Goal: Transaction & Acquisition: Book appointment/travel/reservation

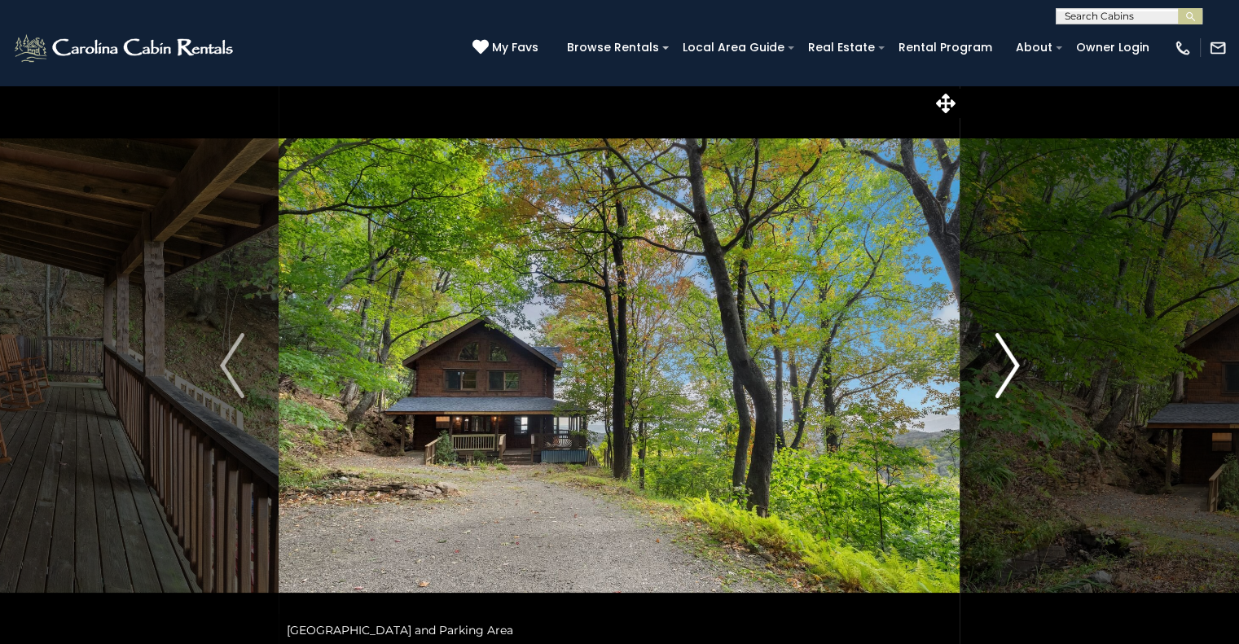
click at [1013, 374] on img "Next" at bounding box center [1007, 365] width 24 height 65
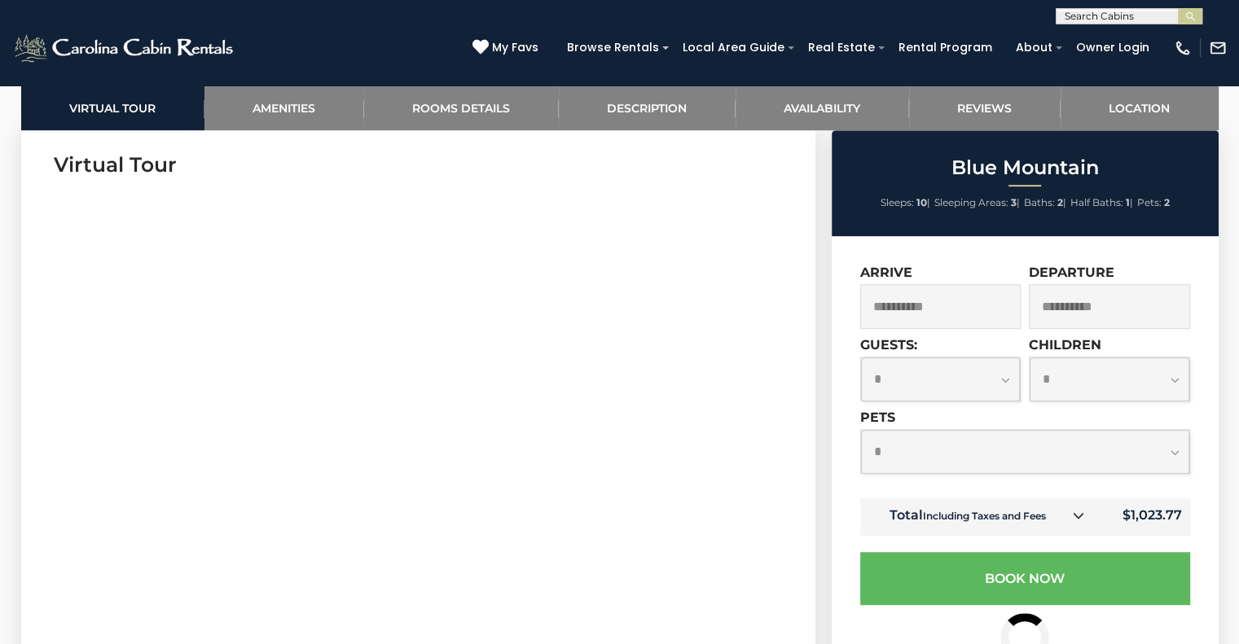
scroll to position [797, 0]
click at [999, 373] on select "**********" at bounding box center [941, 379] width 160 height 43
select select "*"
click at [861, 358] on select "**********" at bounding box center [941, 379] width 160 height 43
click at [1171, 380] on select "**********" at bounding box center [1110, 379] width 160 height 43
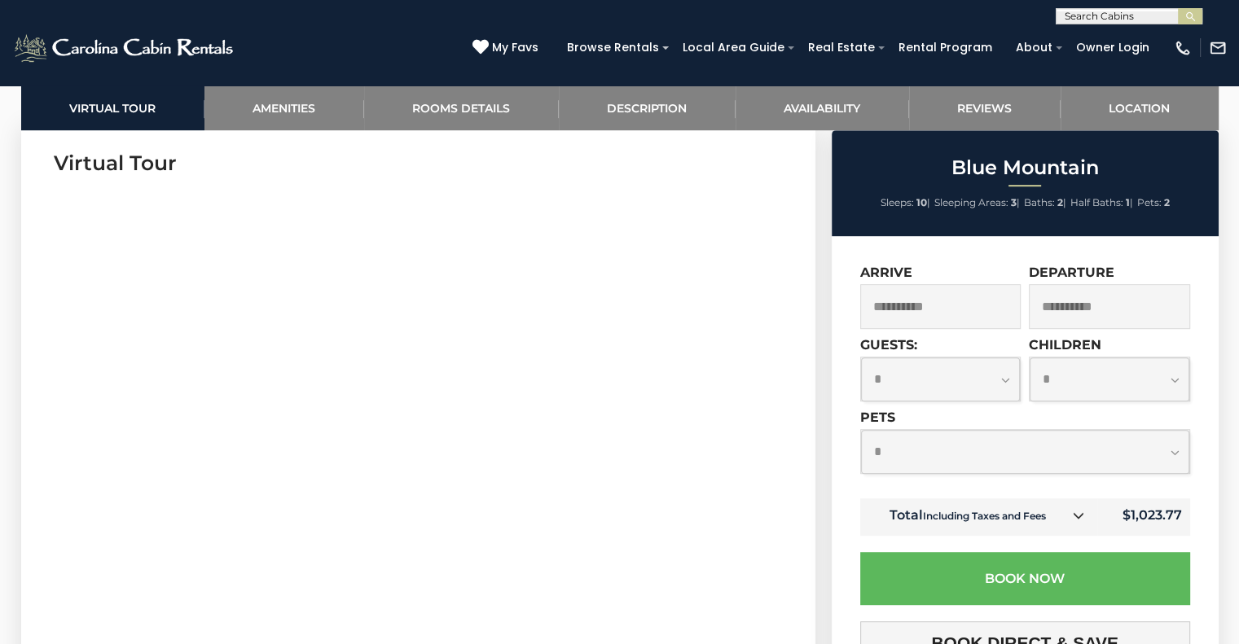
select select "*"
click at [1030, 358] on select "**********" at bounding box center [1110, 379] width 160 height 43
click at [961, 463] on select "**********" at bounding box center [1025, 451] width 328 height 43
select select "*"
click at [861, 432] on select "**********" at bounding box center [1025, 451] width 328 height 43
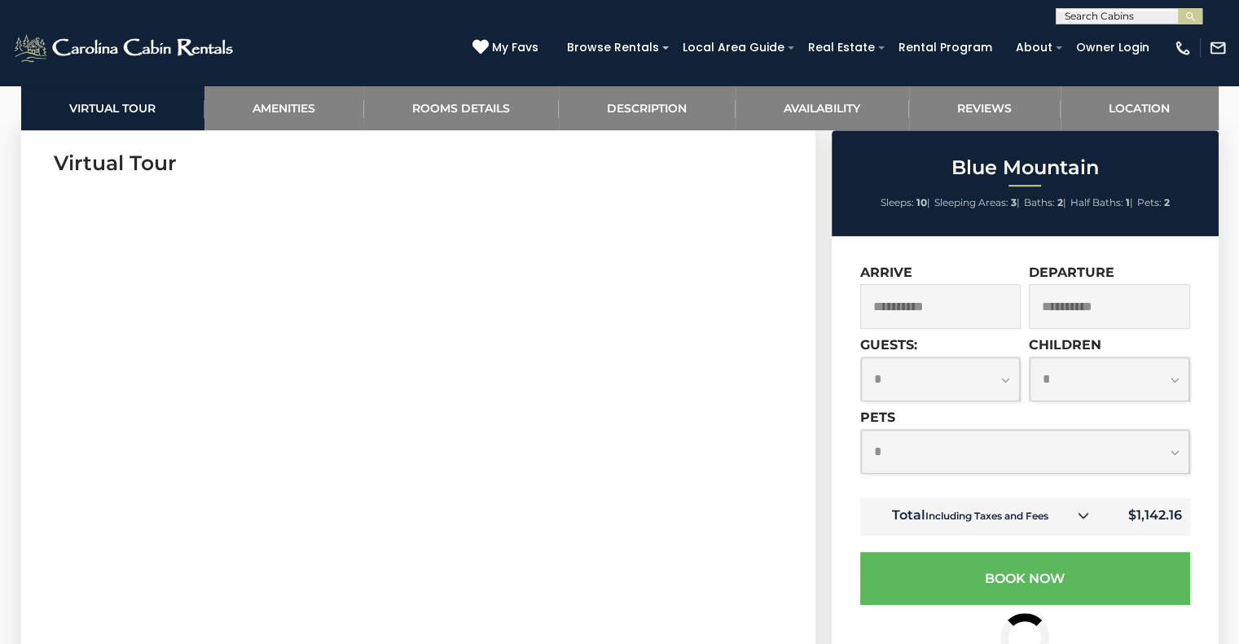
click at [1062, 314] on input "**********" at bounding box center [1109, 306] width 161 height 45
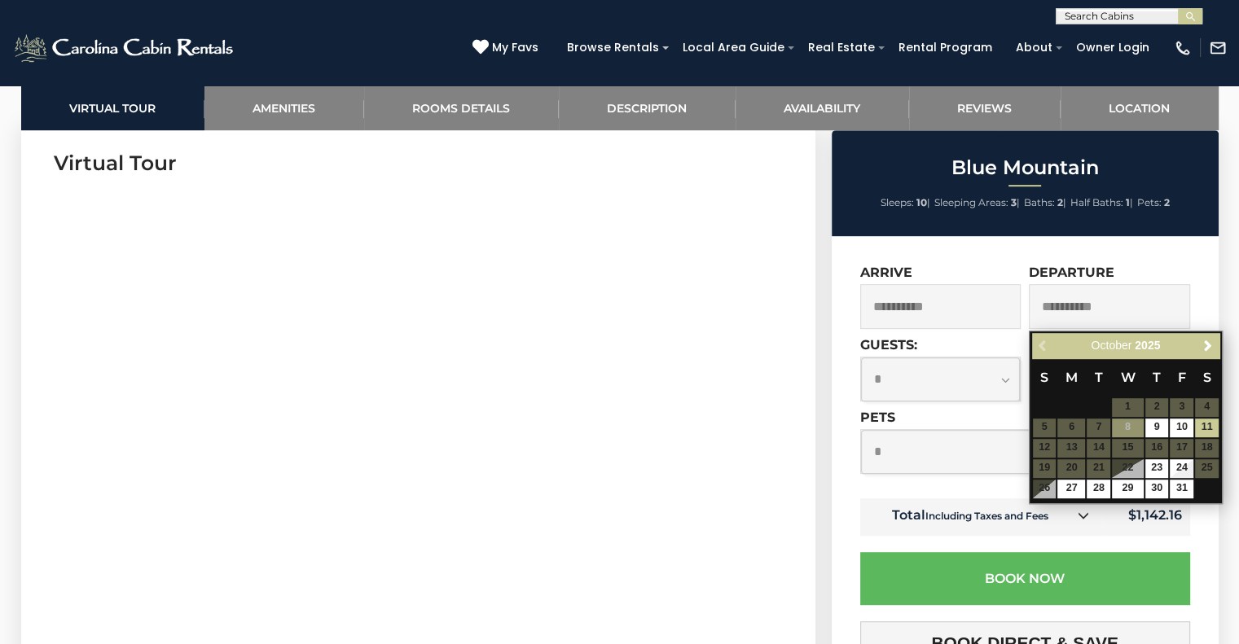
click at [1189, 262] on div "**********" at bounding box center [1025, 639] width 387 height 807
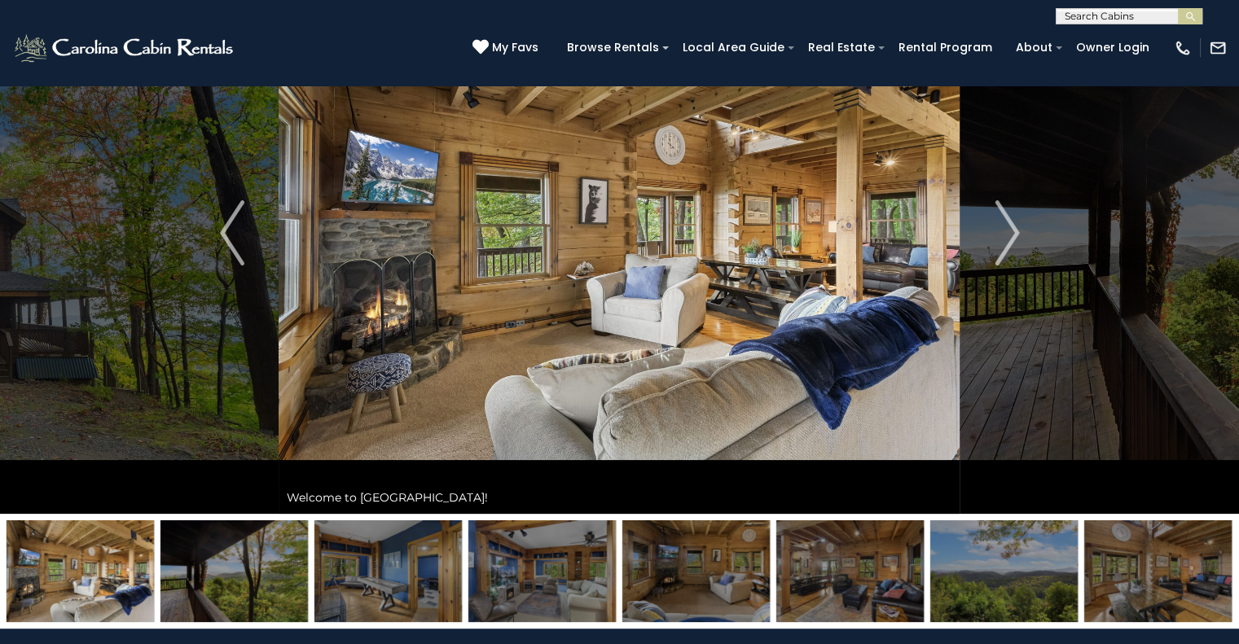
scroll to position [0, 0]
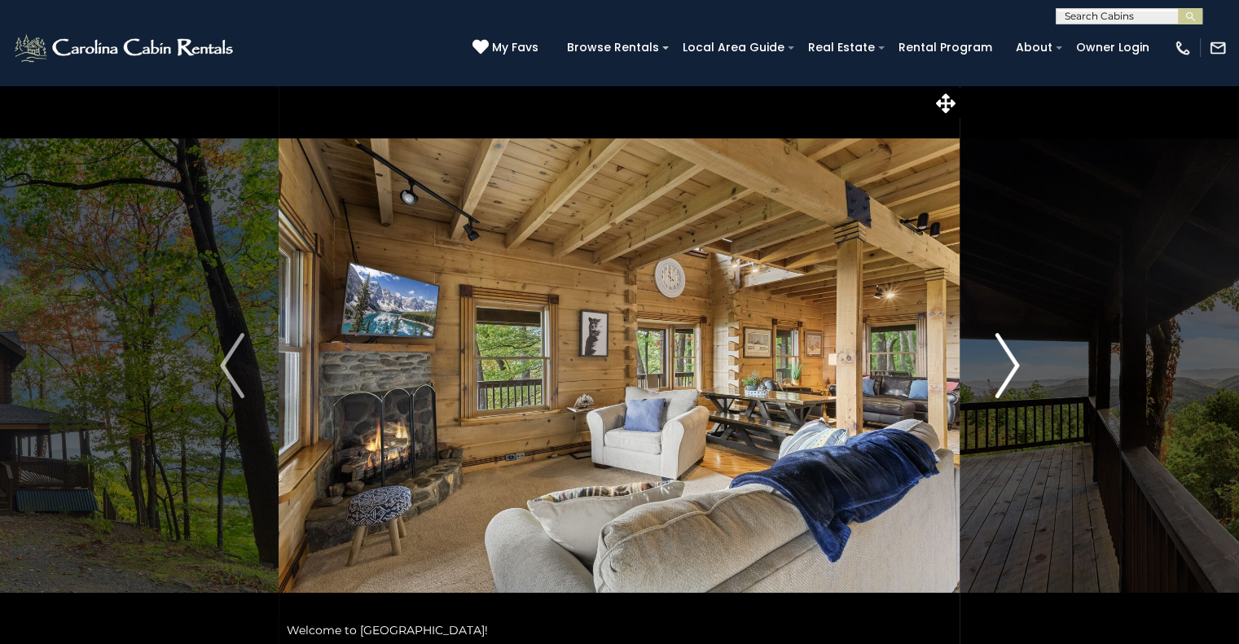
click at [1012, 371] on img "Next" at bounding box center [1007, 365] width 24 height 65
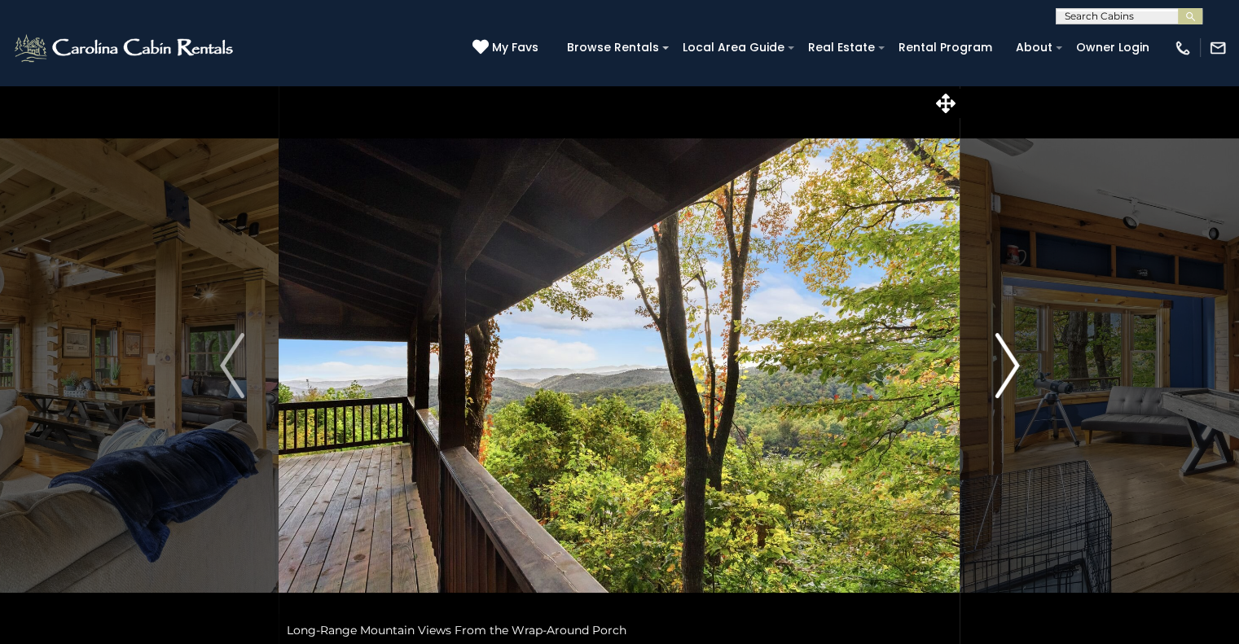
click at [1012, 371] on img "Next" at bounding box center [1007, 365] width 24 height 65
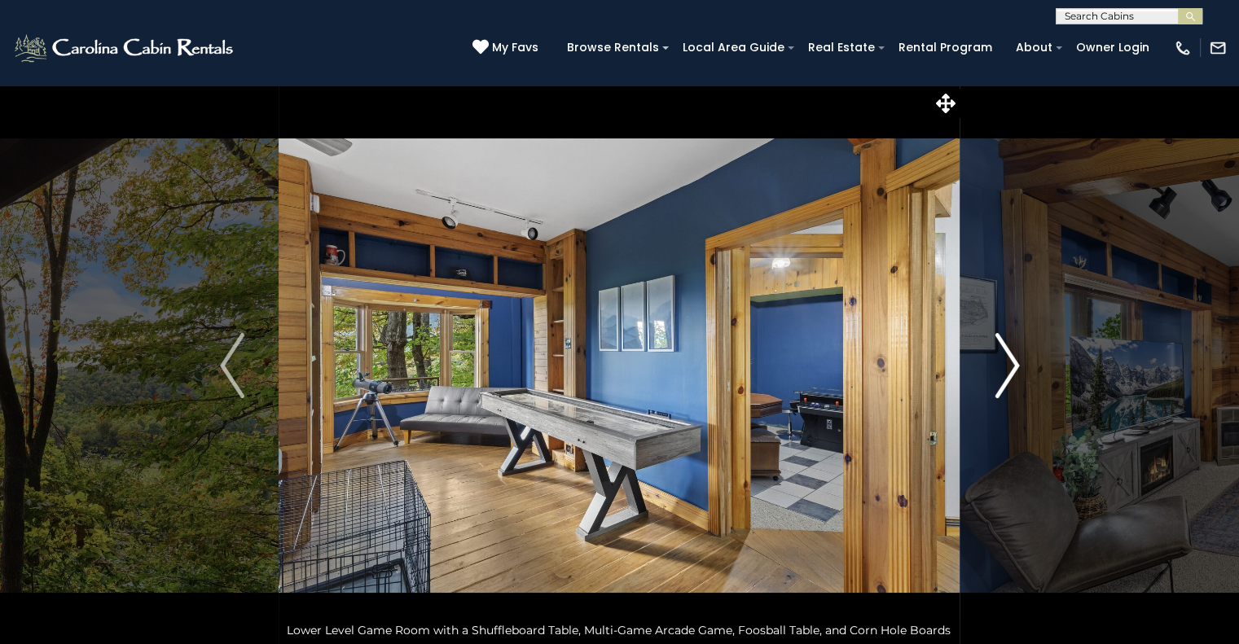
click at [1012, 371] on img "Next" at bounding box center [1007, 365] width 24 height 65
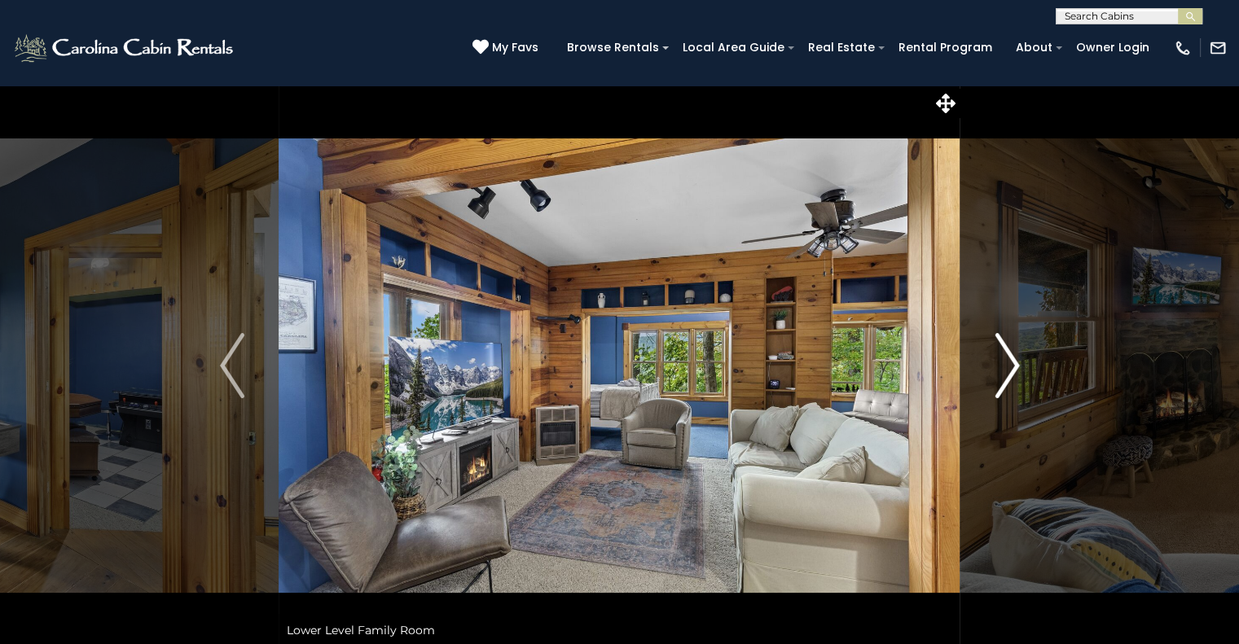
click at [1012, 371] on img "Next" at bounding box center [1007, 365] width 24 height 65
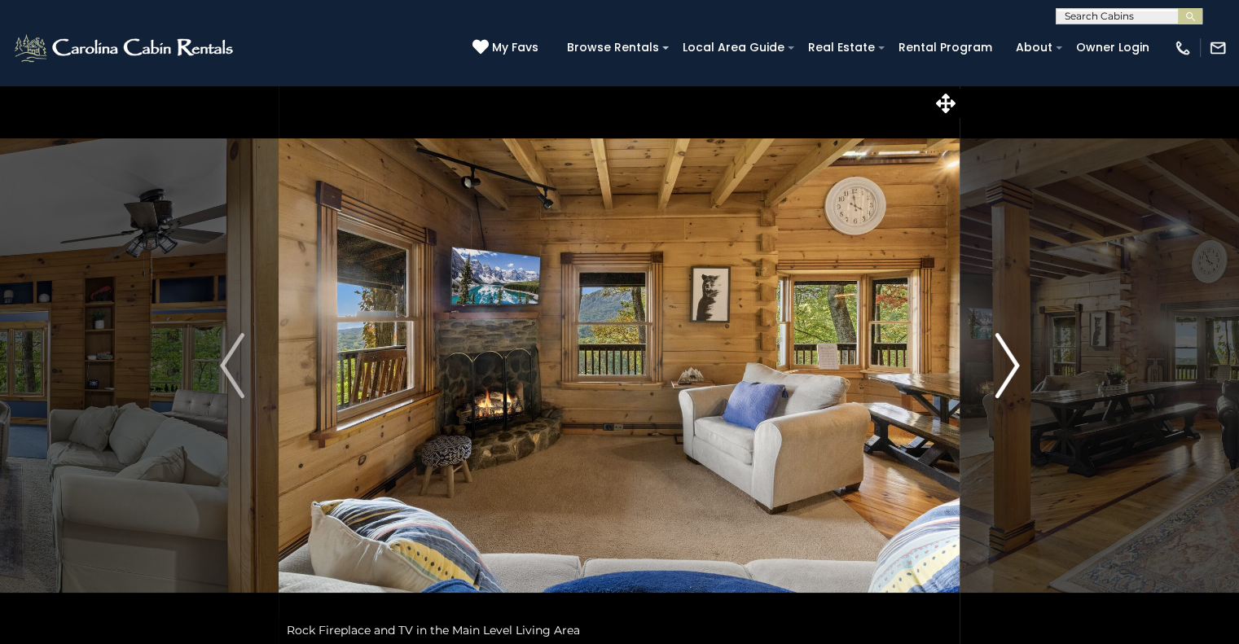
click at [1012, 371] on img "Next" at bounding box center [1007, 365] width 24 height 65
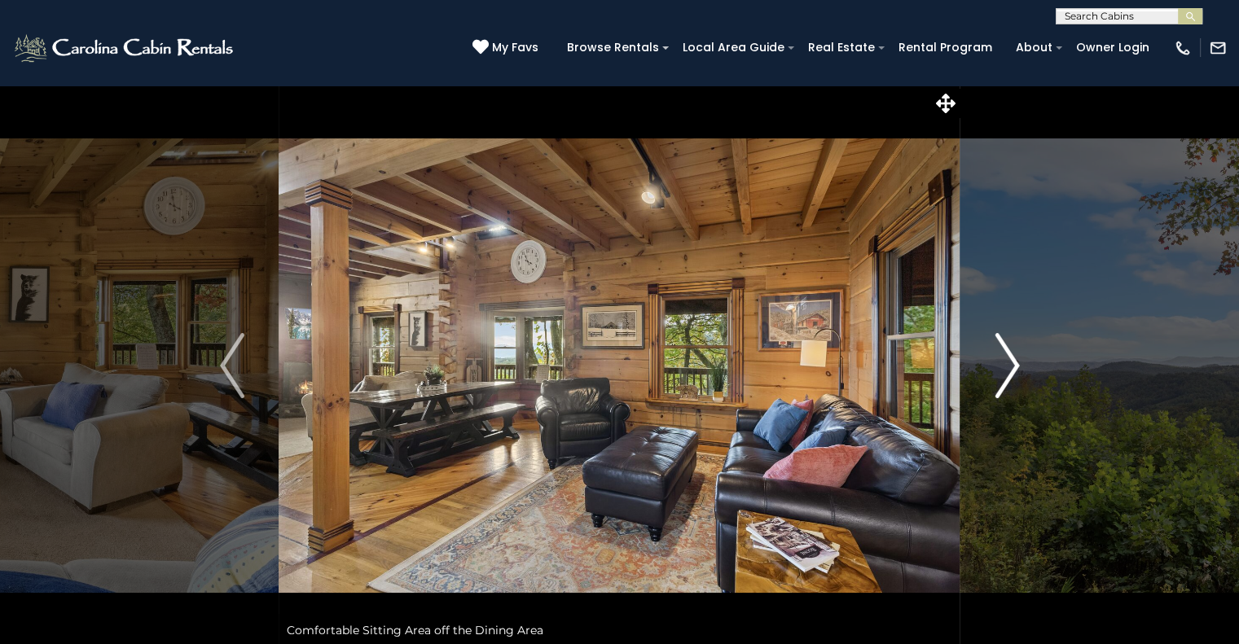
click at [1012, 371] on img "Next" at bounding box center [1007, 365] width 24 height 65
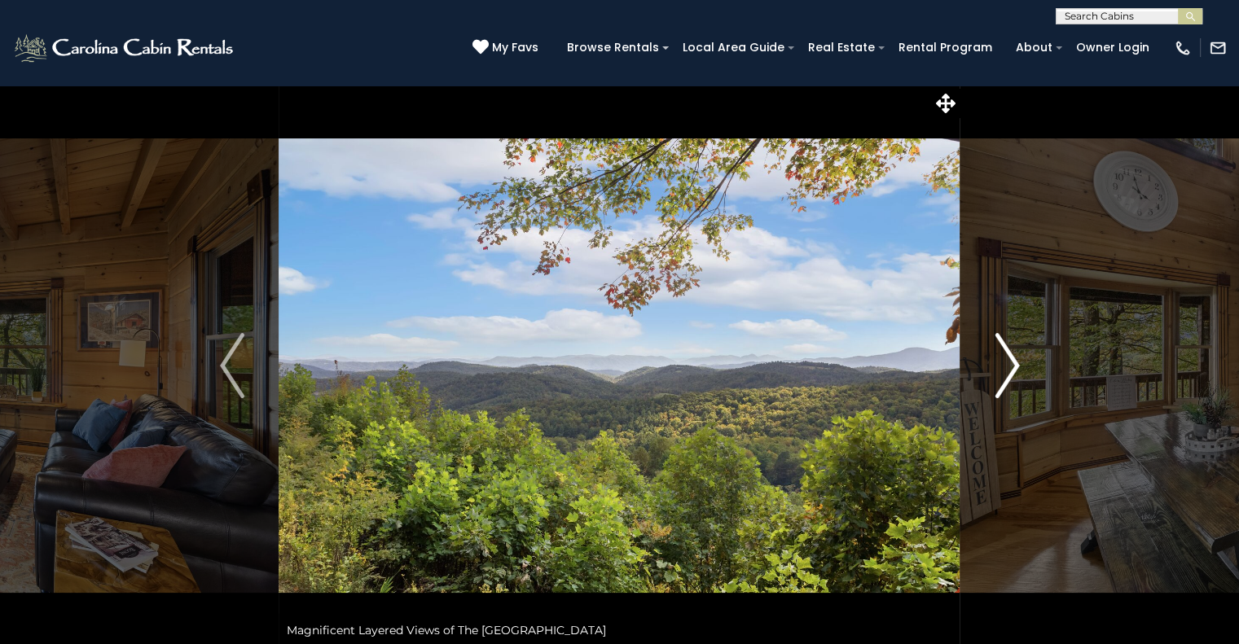
click at [1012, 371] on img "Next" at bounding box center [1007, 365] width 24 height 65
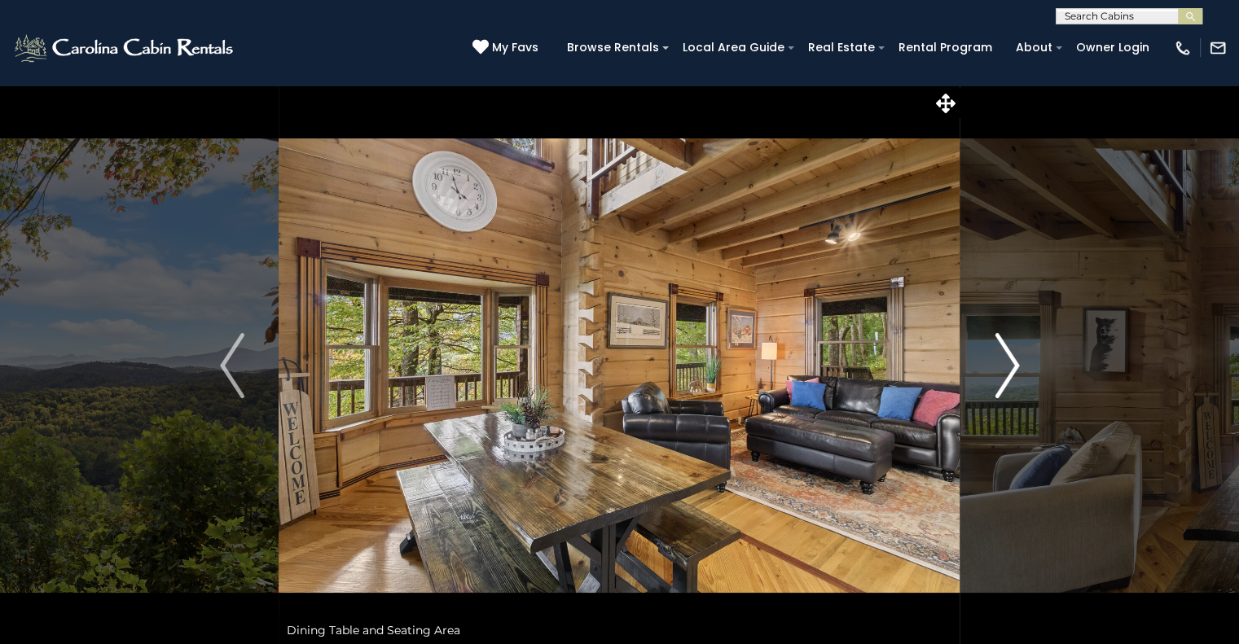
click at [1012, 371] on img "Next" at bounding box center [1007, 365] width 24 height 65
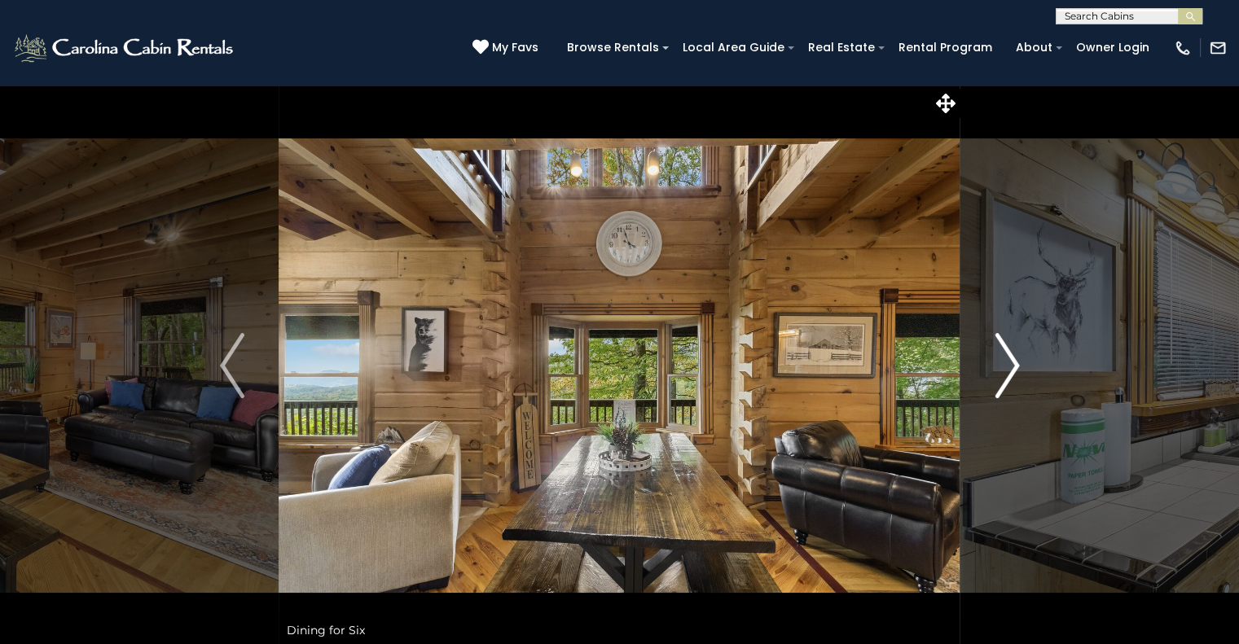
click at [1012, 371] on img "Next" at bounding box center [1007, 365] width 24 height 65
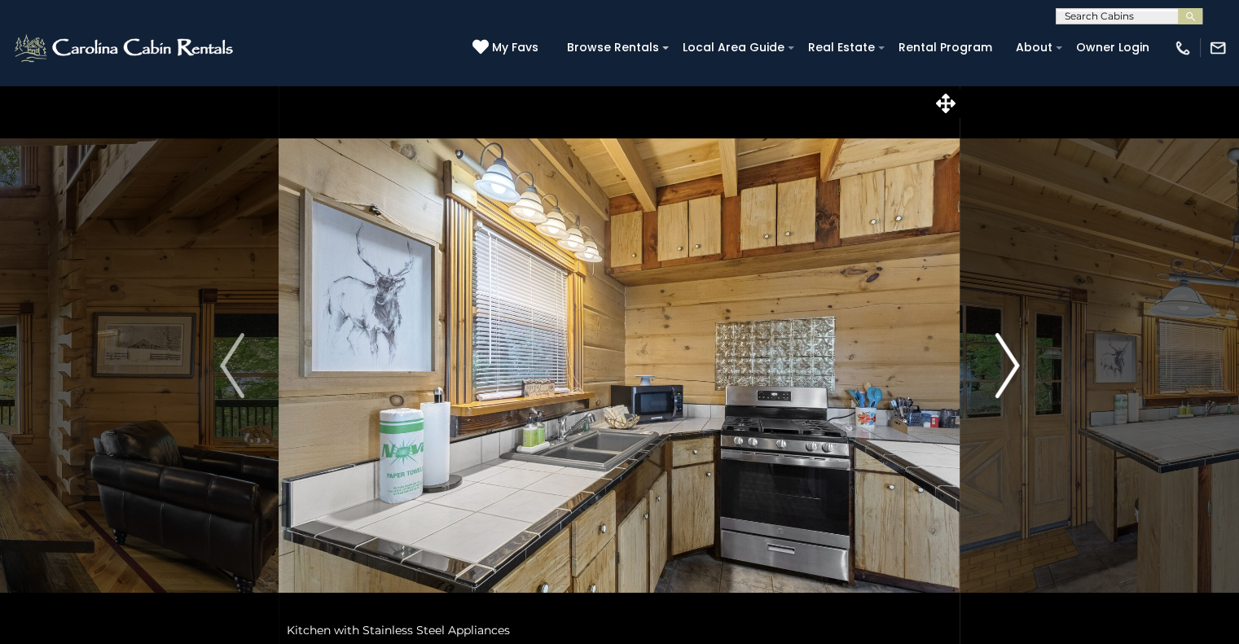
click at [1012, 371] on img "Next" at bounding box center [1007, 365] width 24 height 65
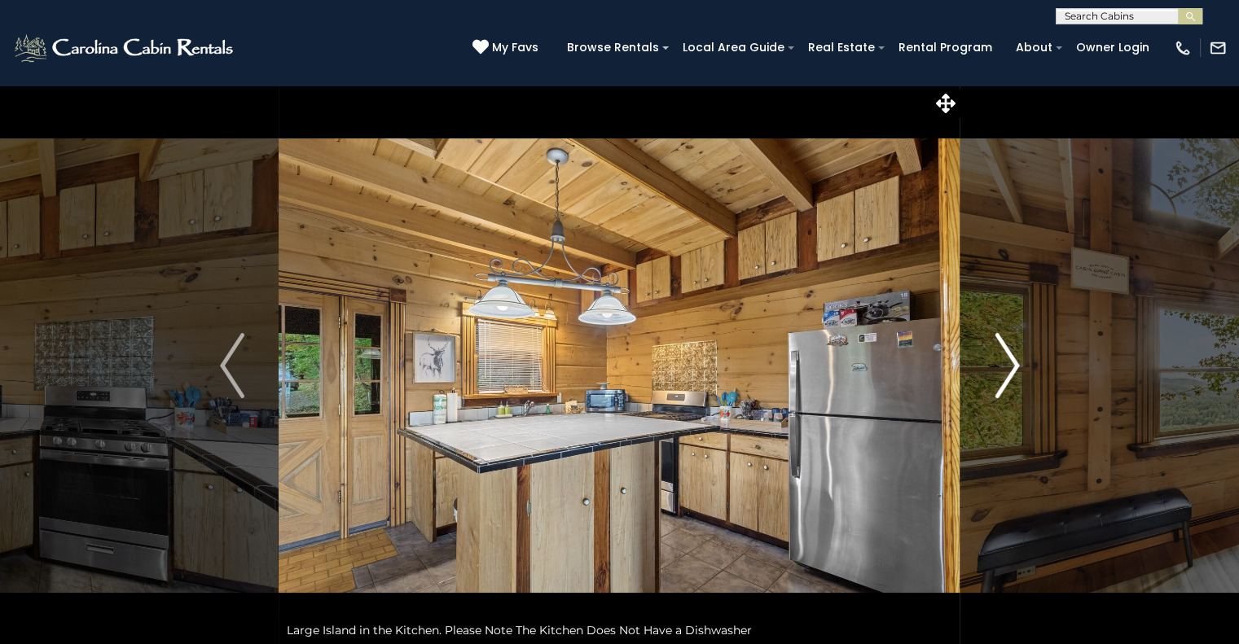
click at [1012, 371] on img "Next" at bounding box center [1007, 365] width 24 height 65
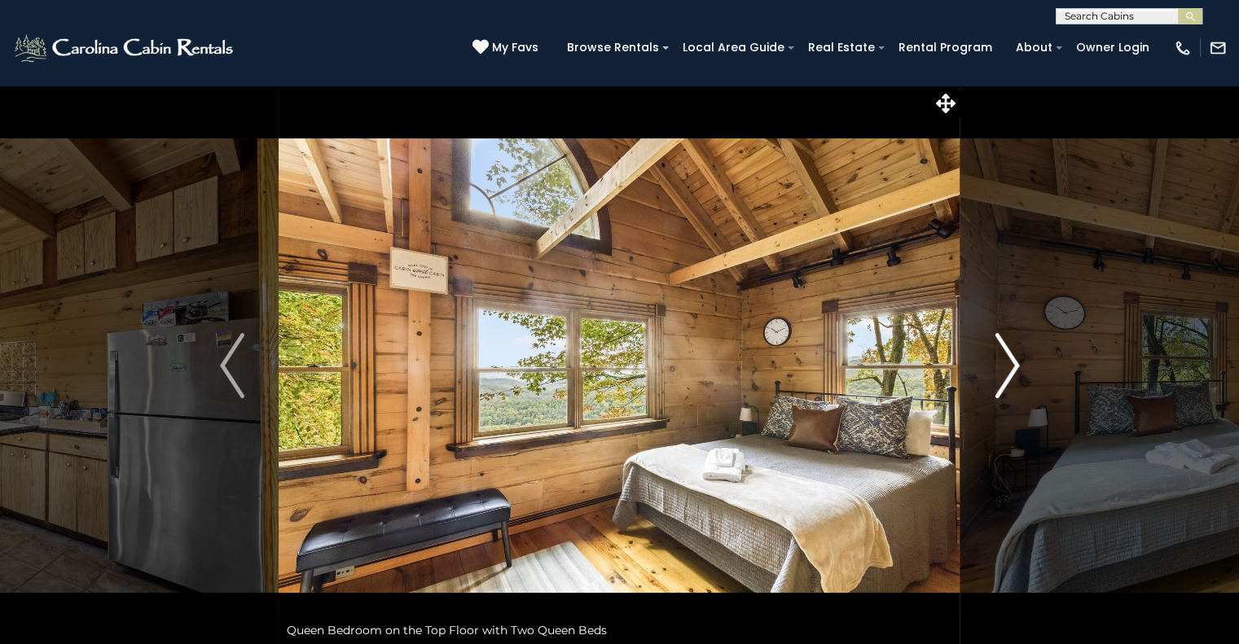
click at [1012, 371] on img "Next" at bounding box center [1007, 365] width 24 height 65
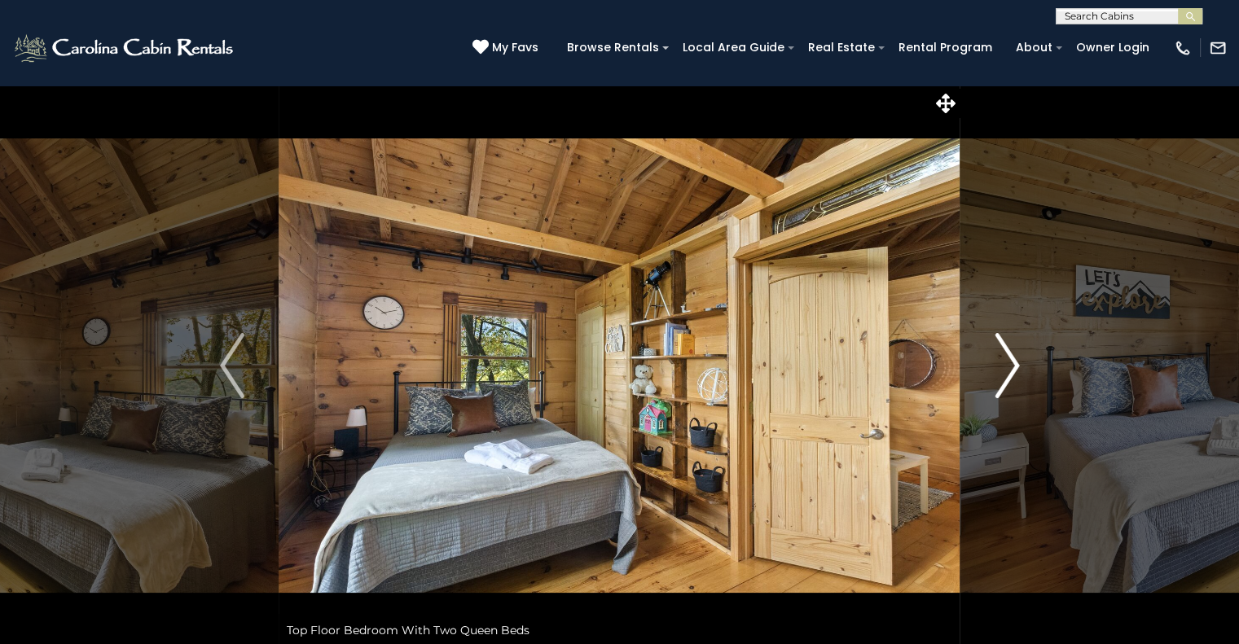
click at [1012, 371] on img "Next" at bounding box center [1007, 365] width 24 height 65
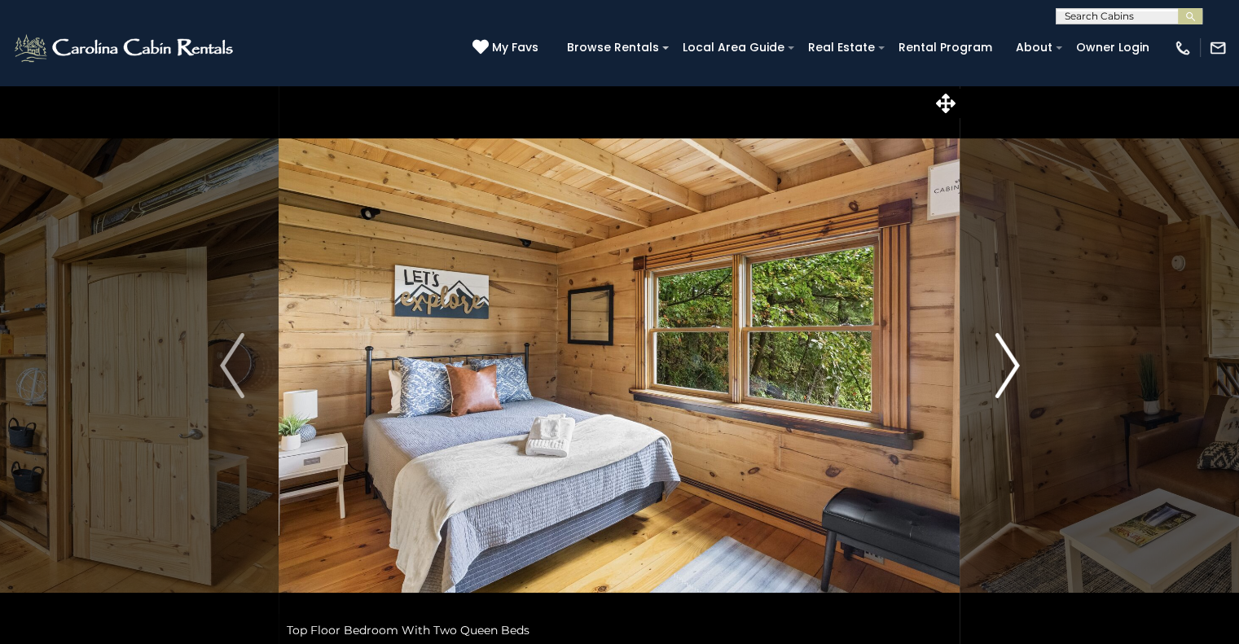
click at [1012, 371] on img "Next" at bounding box center [1007, 365] width 24 height 65
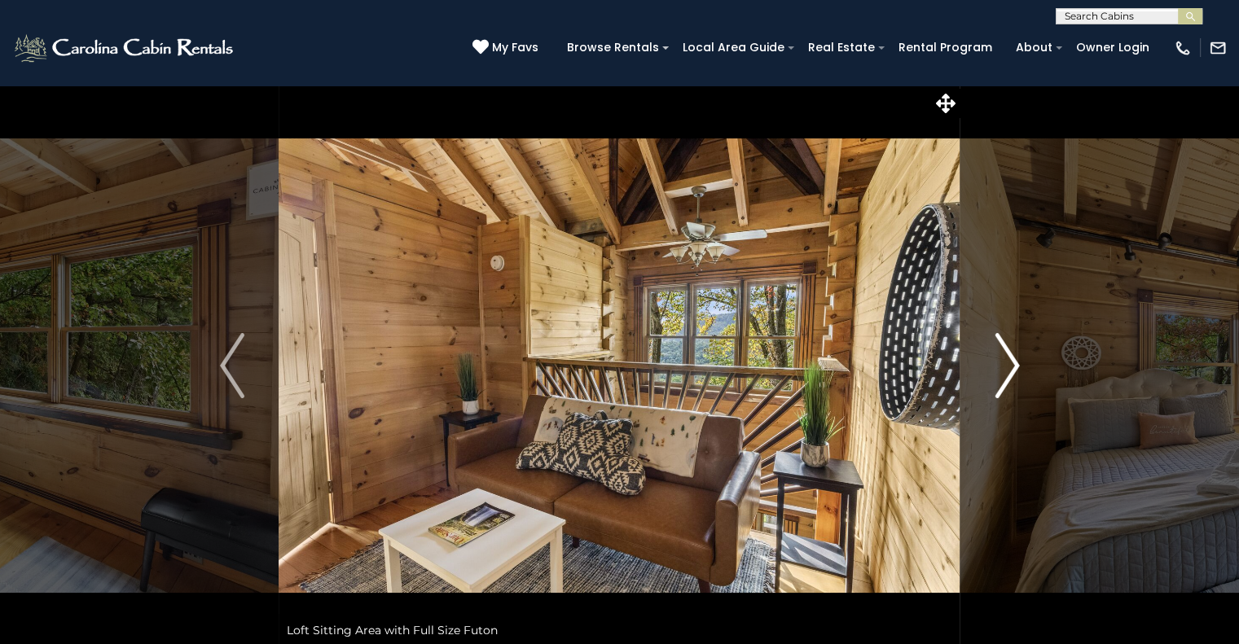
click at [1012, 371] on img "Next" at bounding box center [1007, 365] width 24 height 65
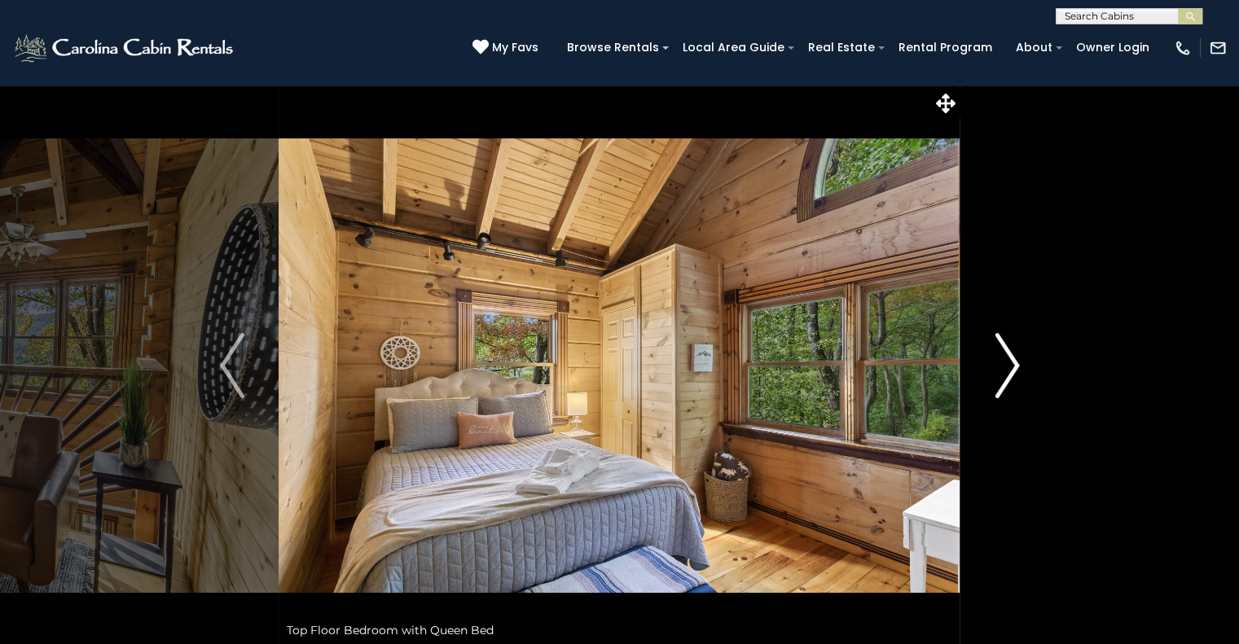
click at [1012, 371] on img "Next" at bounding box center [1007, 365] width 24 height 65
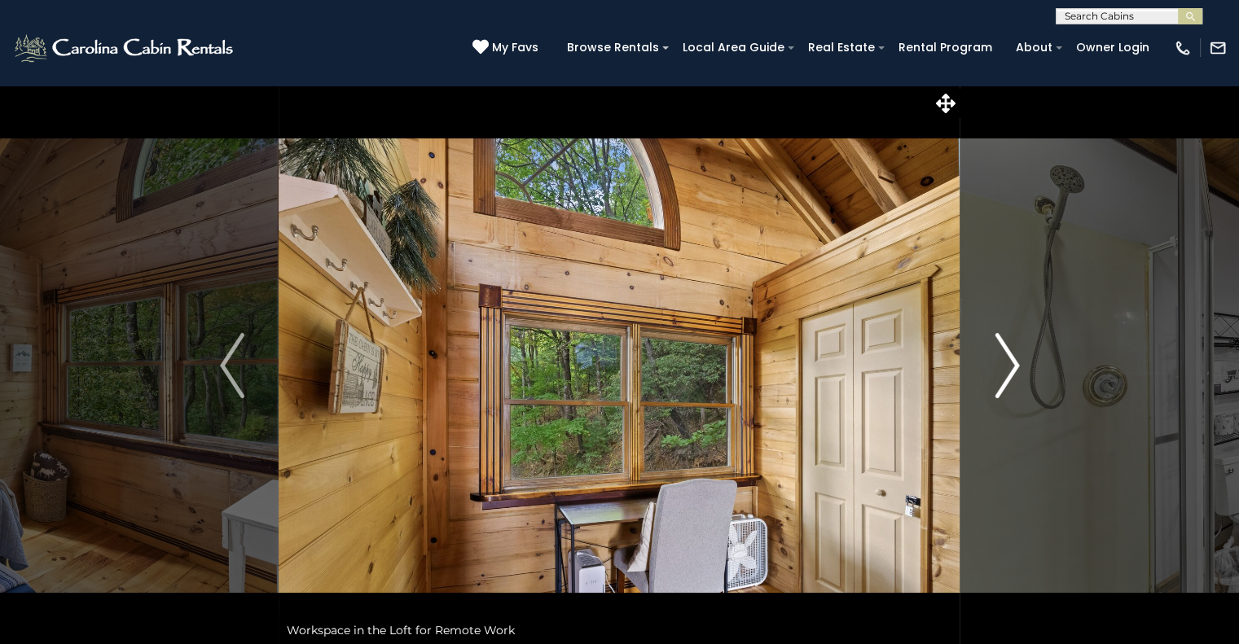
click at [1012, 371] on img "Next" at bounding box center [1007, 365] width 24 height 65
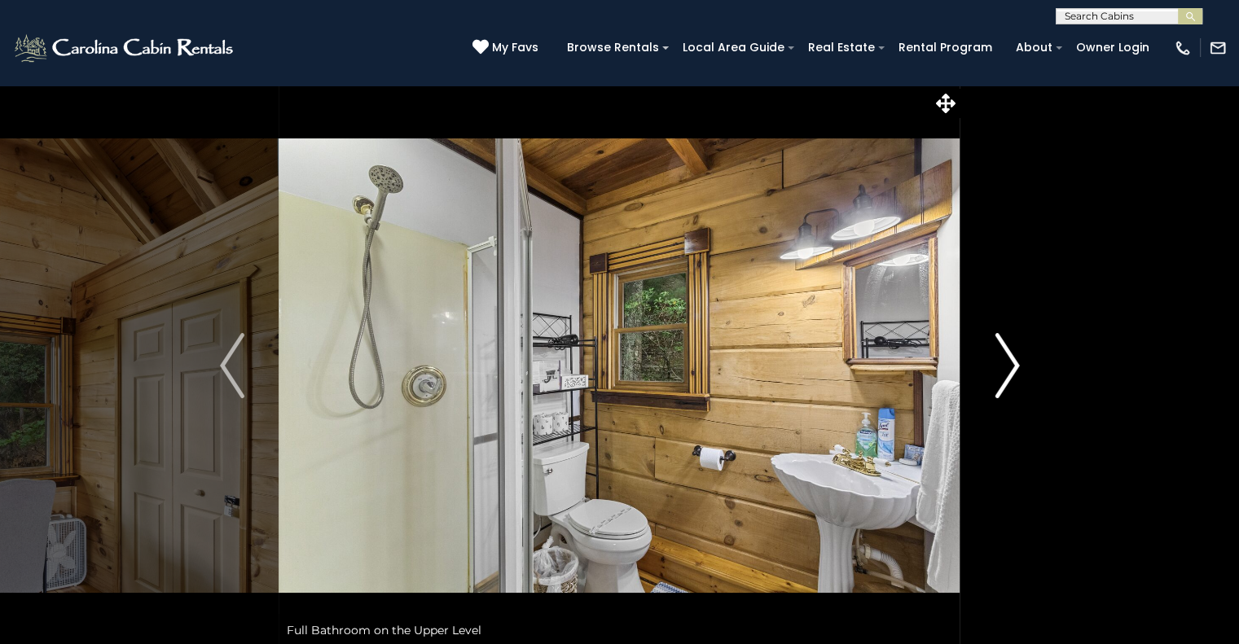
click at [1012, 371] on img "Next" at bounding box center [1007, 365] width 24 height 65
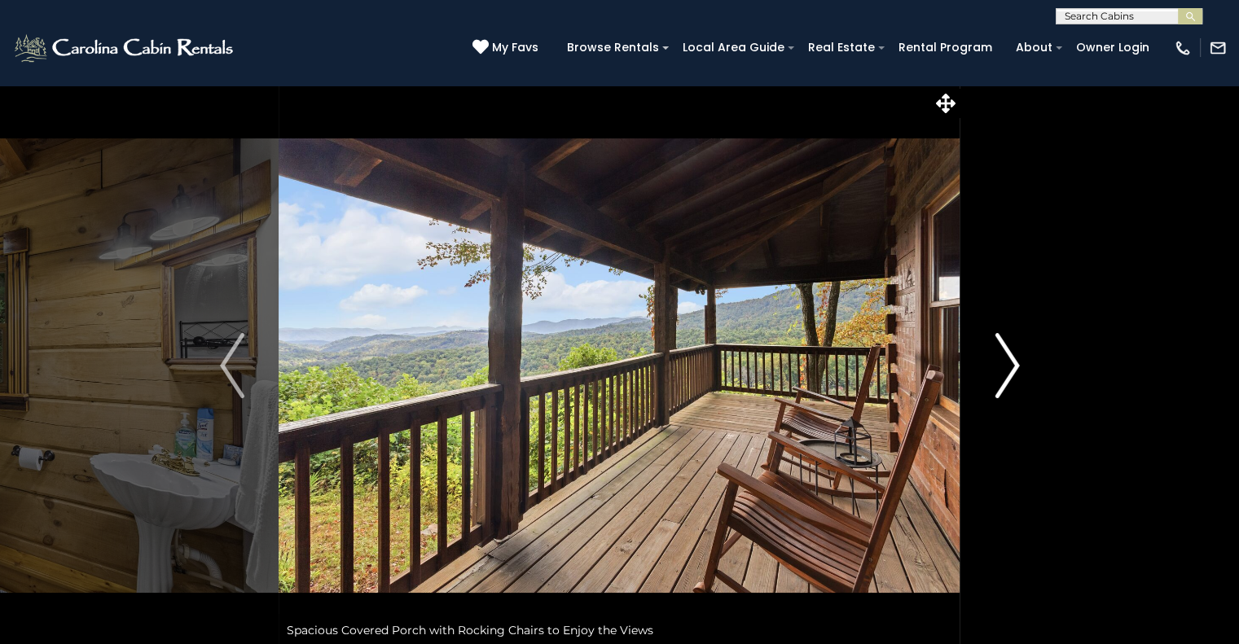
click at [1012, 371] on img "Next" at bounding box center [1007, 365] width 24 height 65
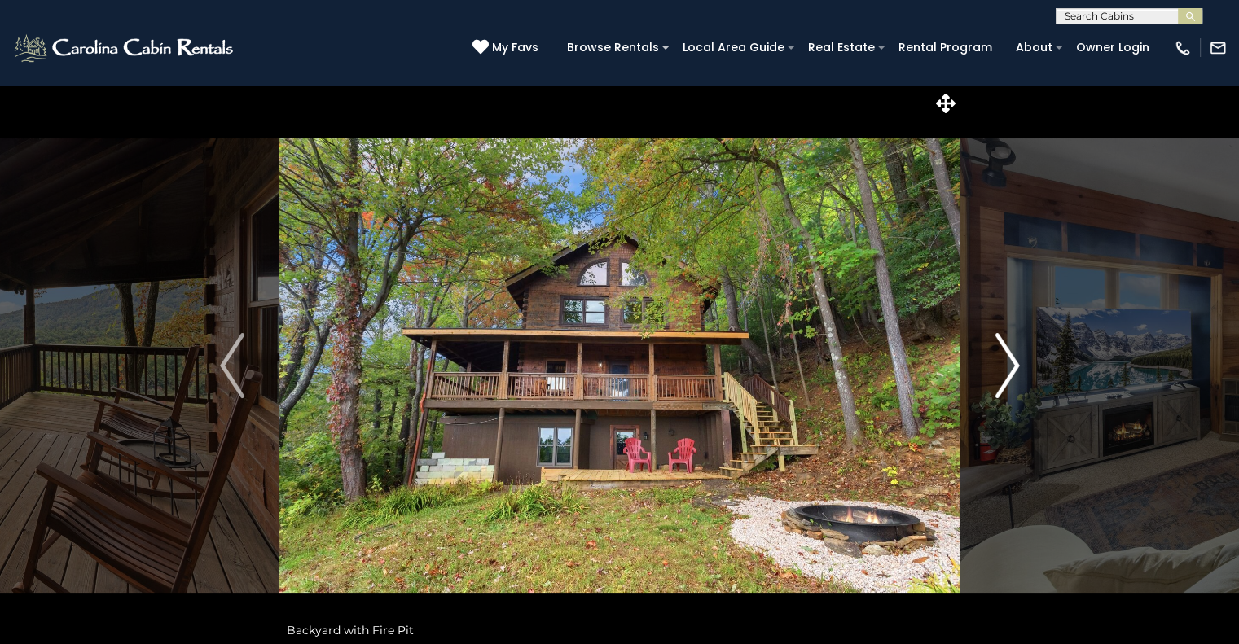
click at [1012, 371] on img "Next" at bounding box center [1007, 365] width 24 height 65
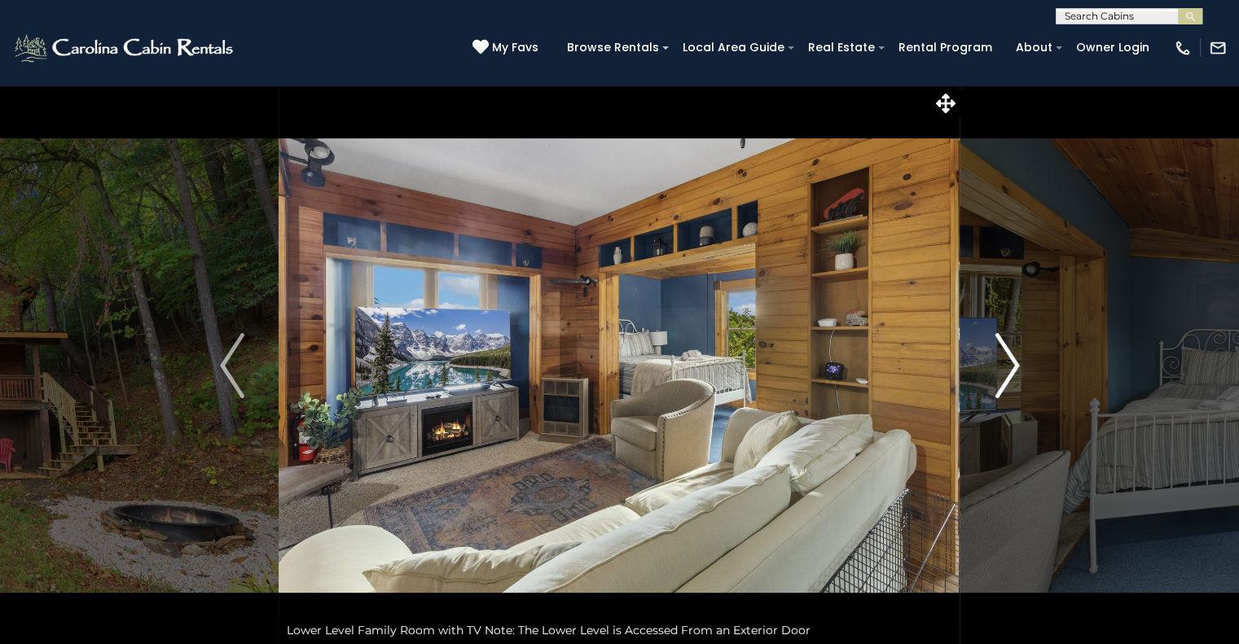
click at [1012, 371] on img "Next" at bounding box center [1007, 365] width 24 height 65
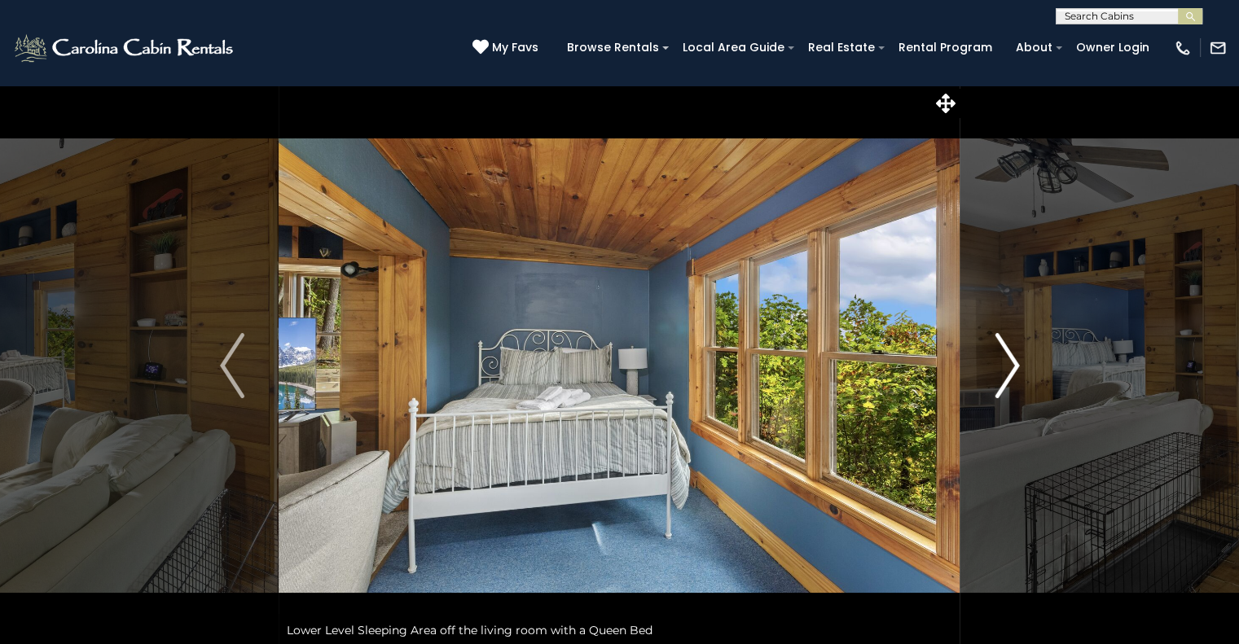
click at [1012, 371] on img "Next" at bounding box center [1007, 365] width 24 height 65
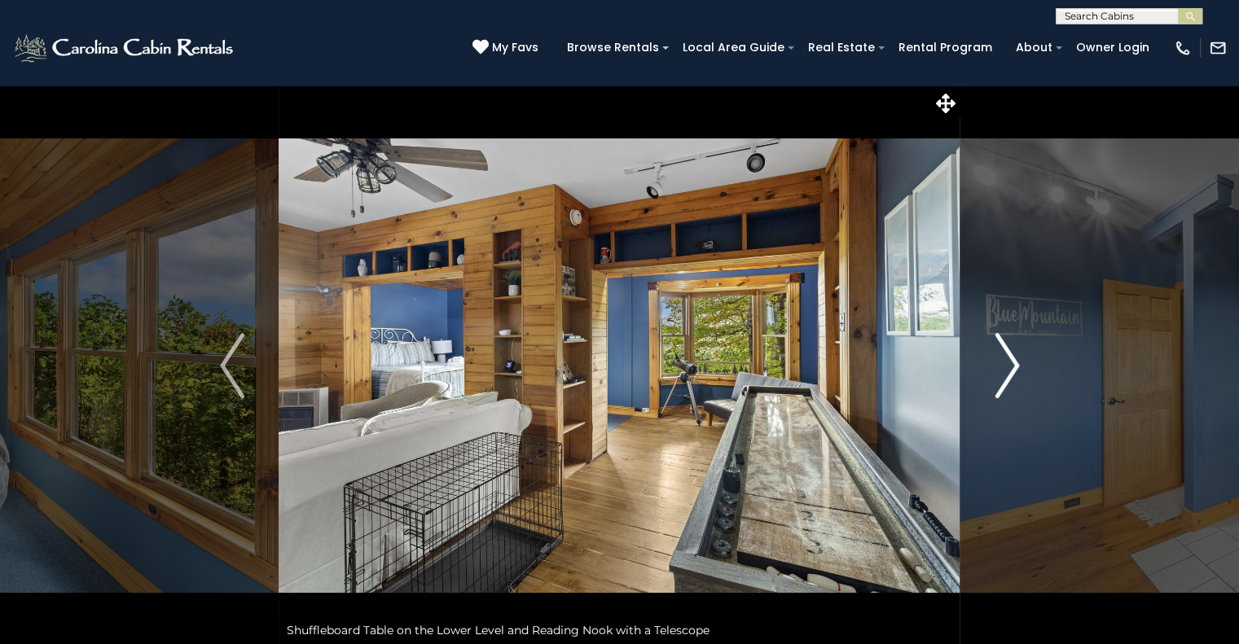
click at [1012, 371] on img "Next" at bounding box center [1007, 365] width 24 height 65
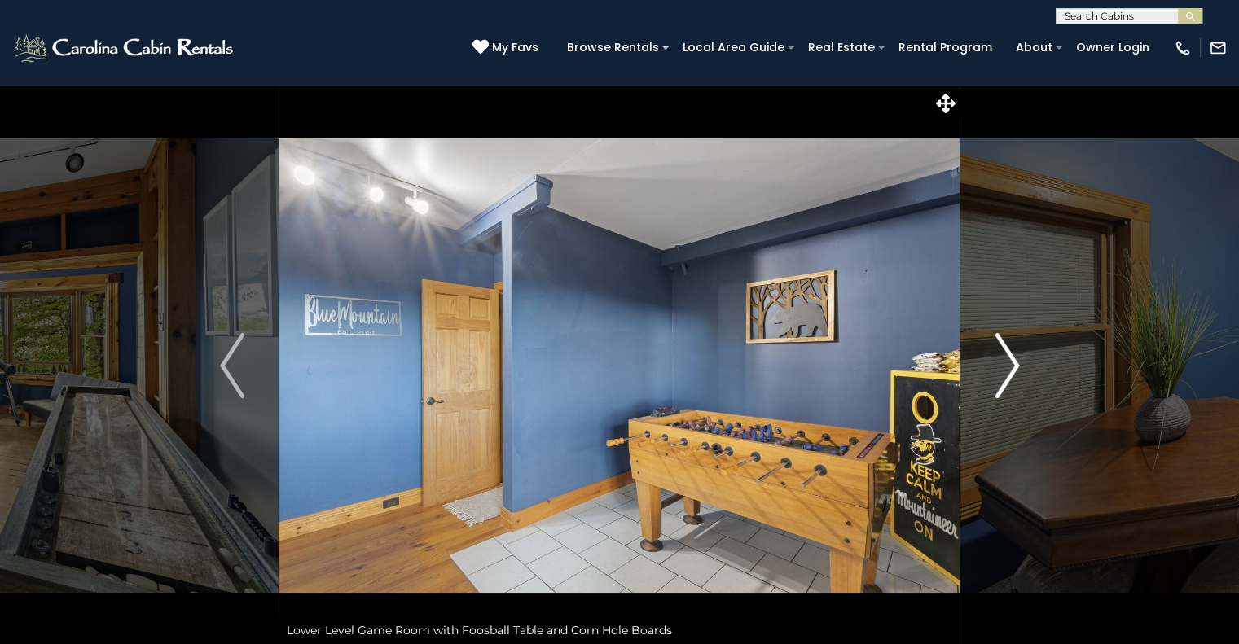
click at [1012, 371] on img "Next" at bounding box center [1007, 365] width 24 height 65
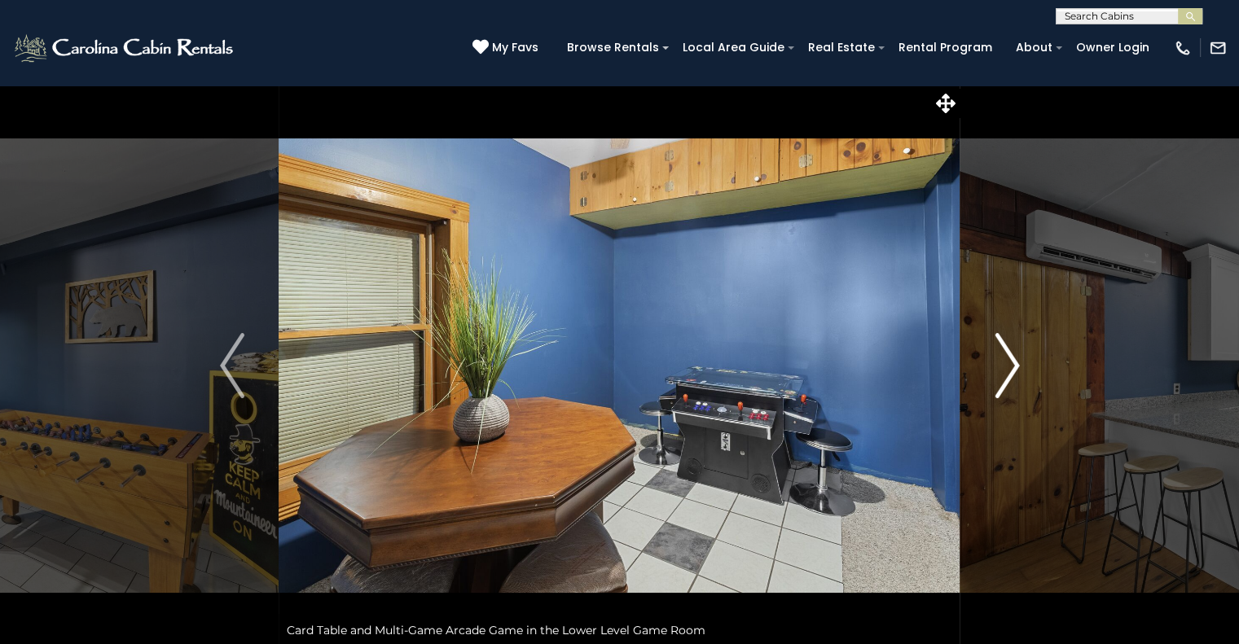
click at [1012, 371] on img "Next" at bounding box center [1007, 365] width 24 height 65
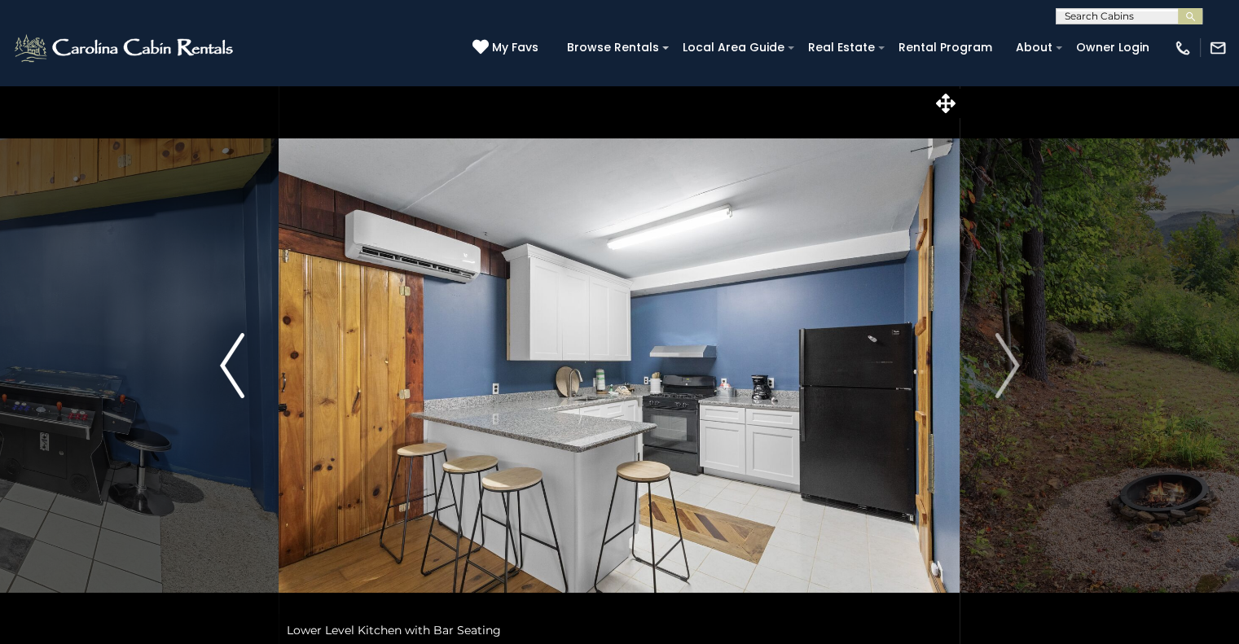
click at [225, 367] on img "Previous" at bounding box center [232, 365] width 24 height 65
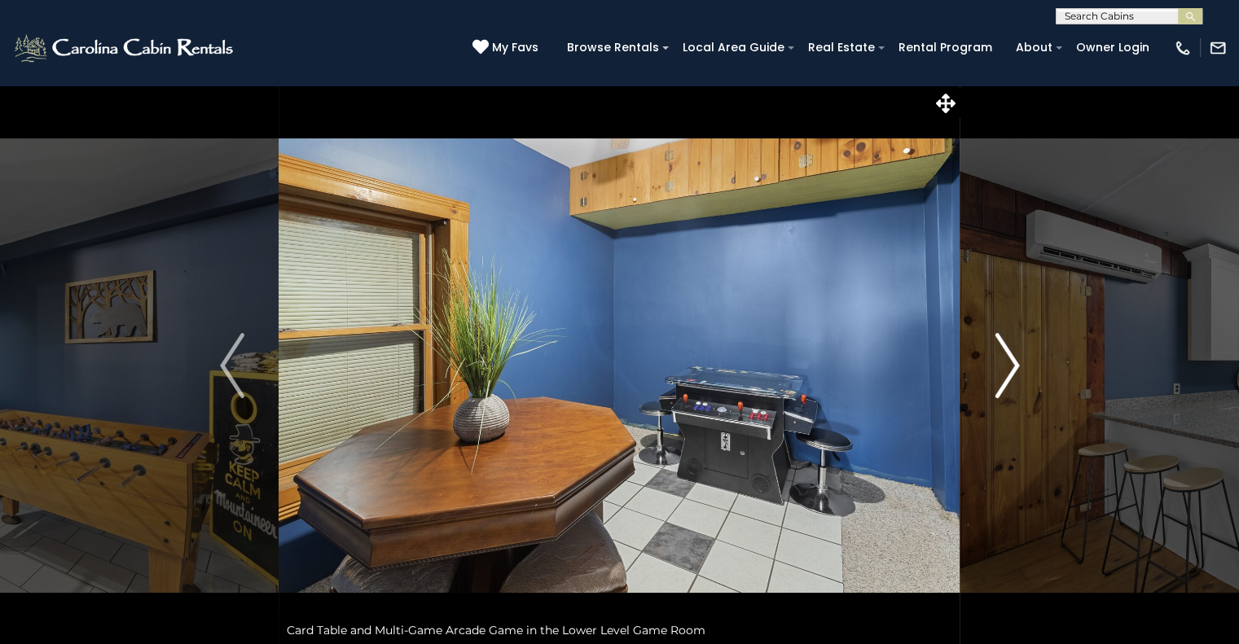
click at [1008, 359] on img "Next" at bounding box center [1007, 365] width 24 height 65
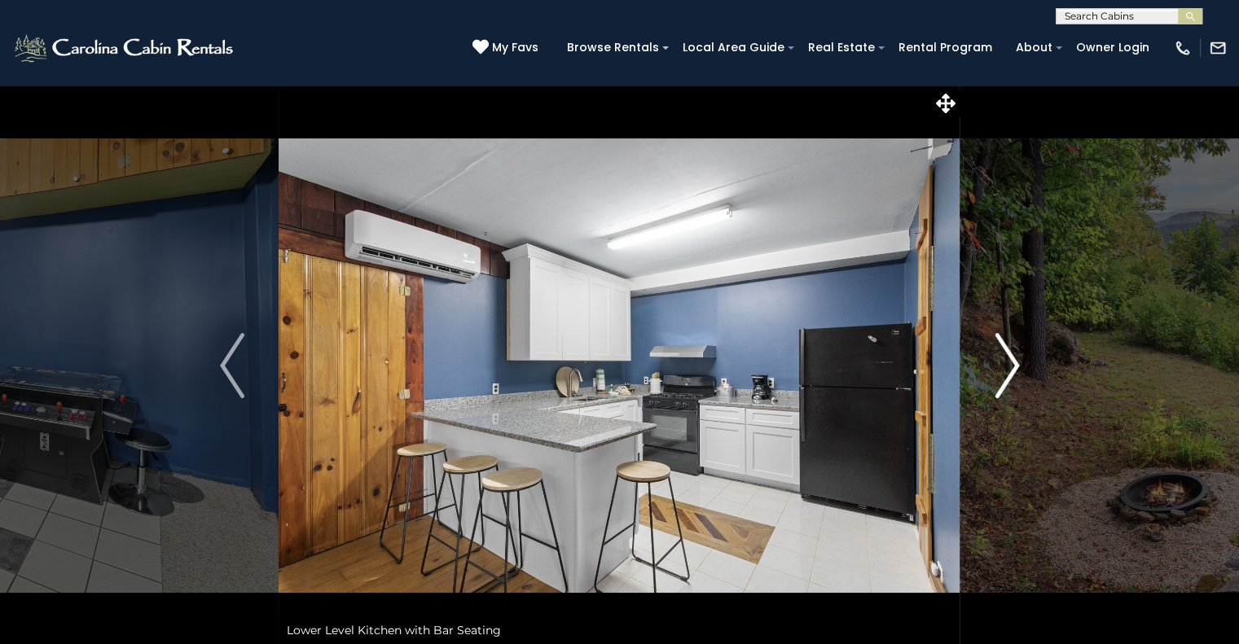
click at [1008, 359] on img "Next" at bounding box center [1007, 365] width 24 height 65
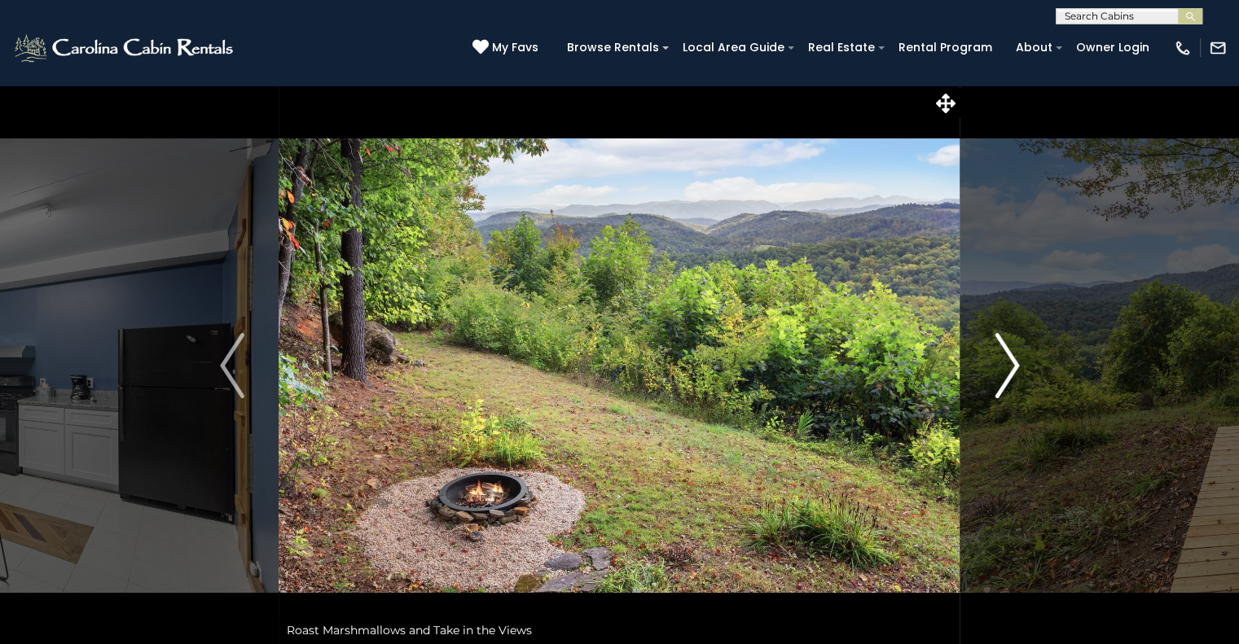
click at [1008, 359] on img "Next" at bounding box center [1007, 365] width 24 height 65
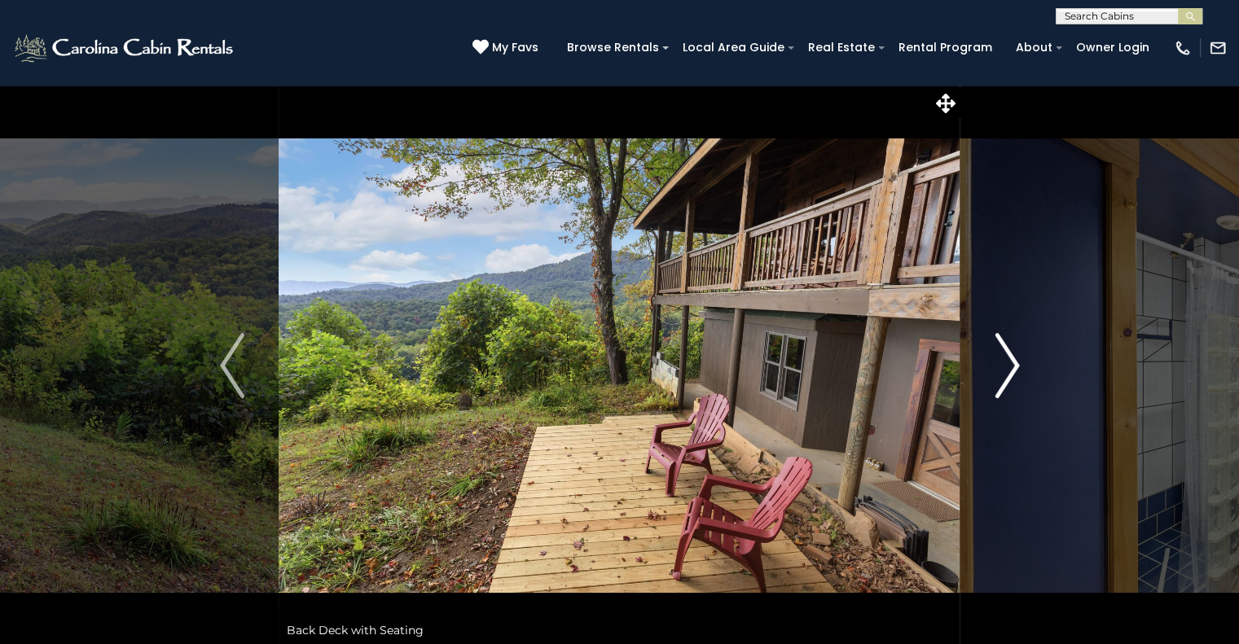
click at [1008, 359] on img "Next" at bounding box center [1007, 365] width 24 height 65
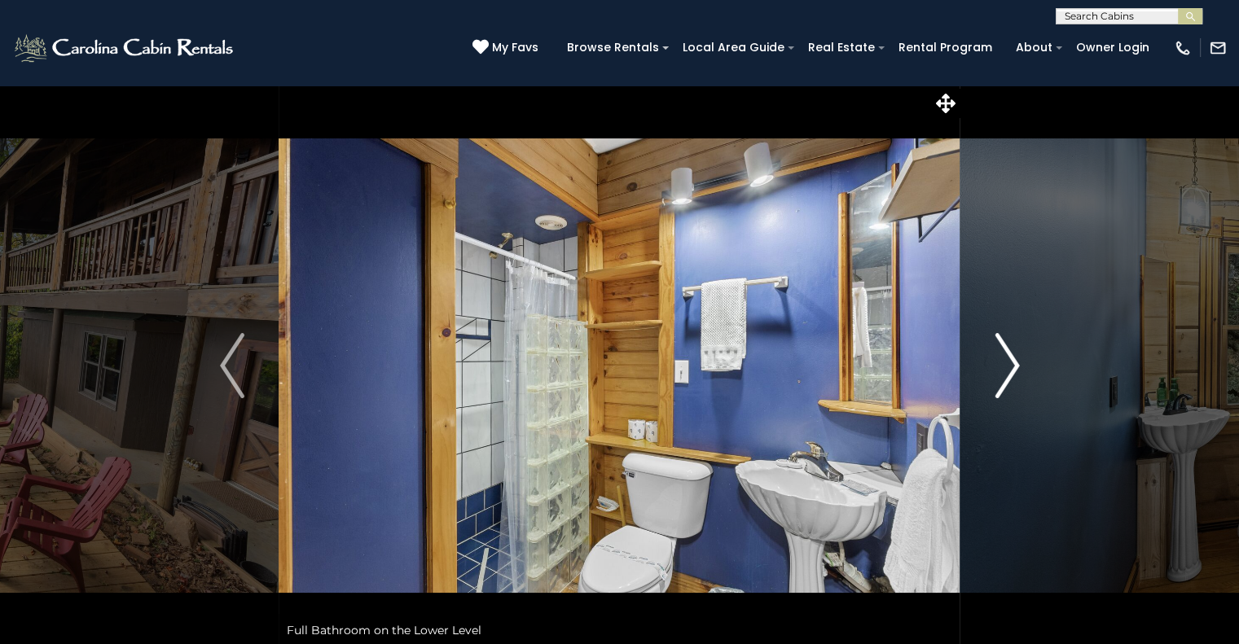
click at [1008, 359] on img "Next" at bounding box center [1007, 365] width 24 height 65
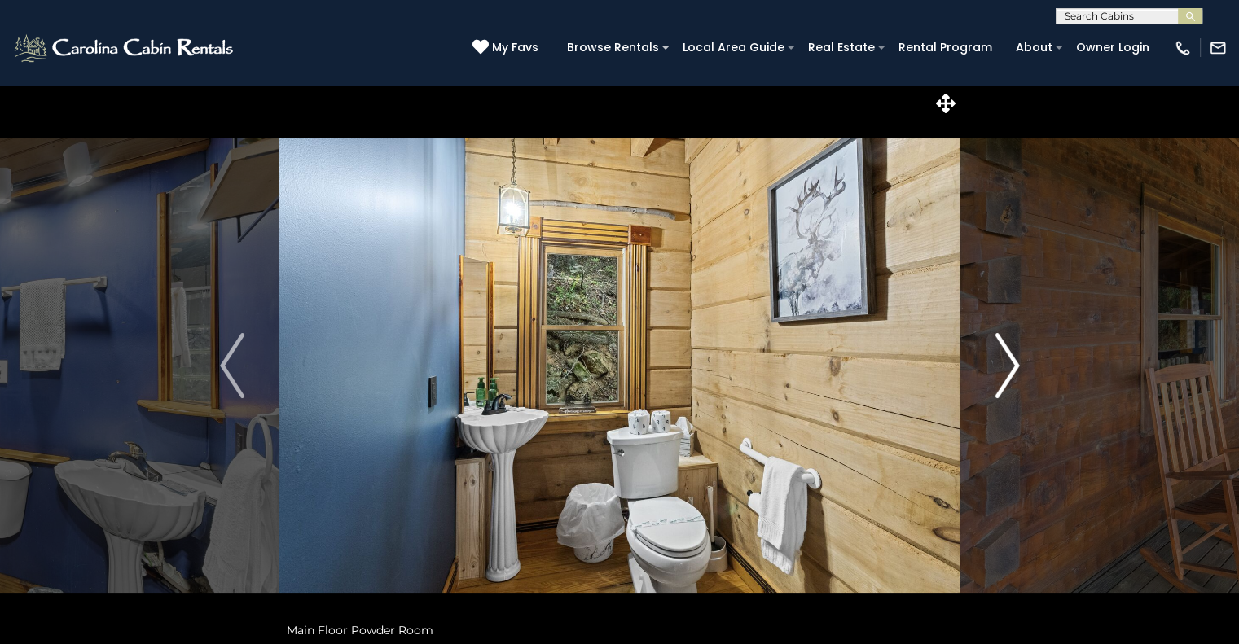
click at [1008, 359] on img "Next" at bounding box center [1007, 365] width 24 height 65
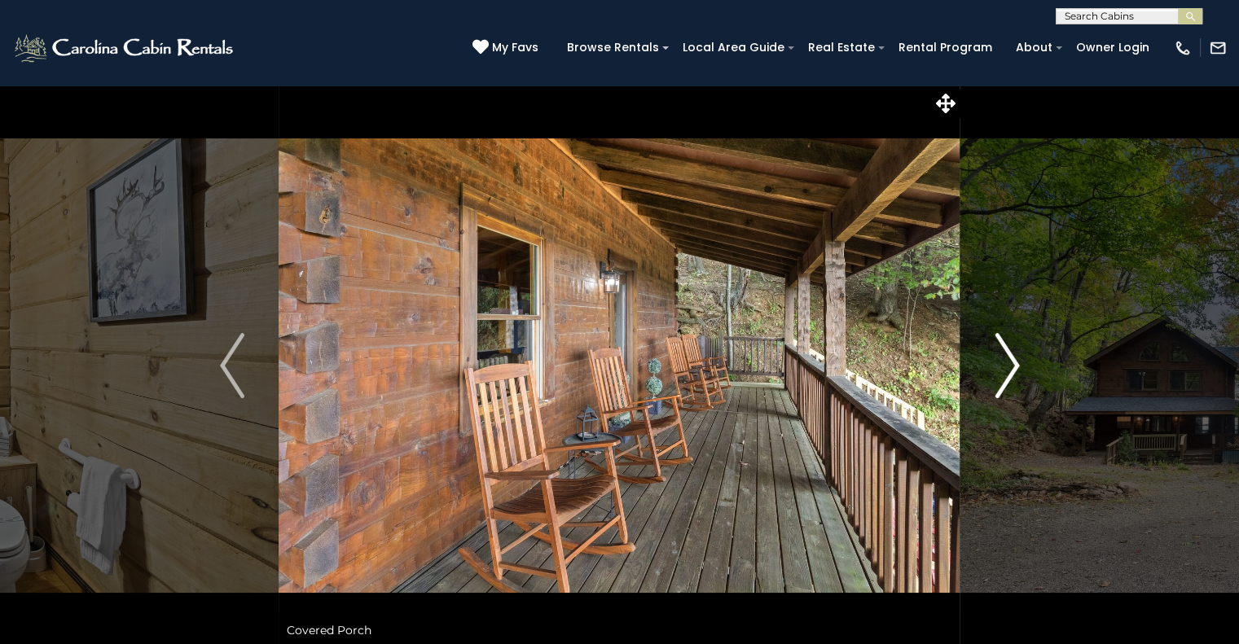
click at [1008, 359] on img "Next" at bounding box center [1007, 365] width 24 height 65
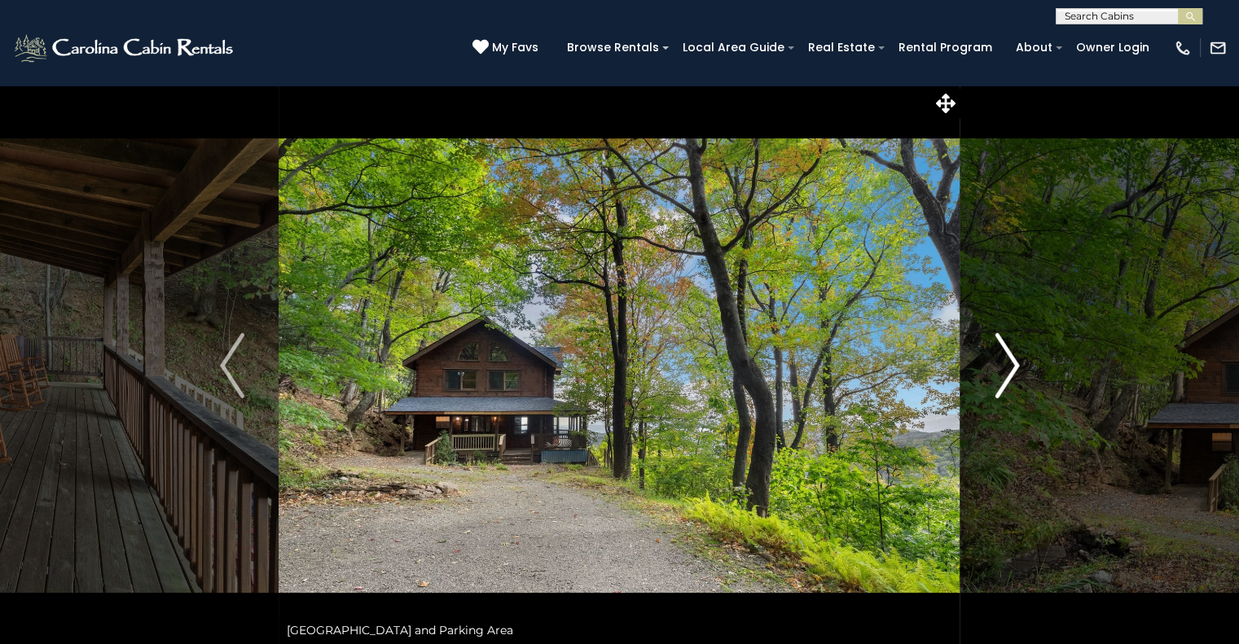
click at [1008, 359] on img "Next" at bounding box center [1007, 365] width 24 height 65
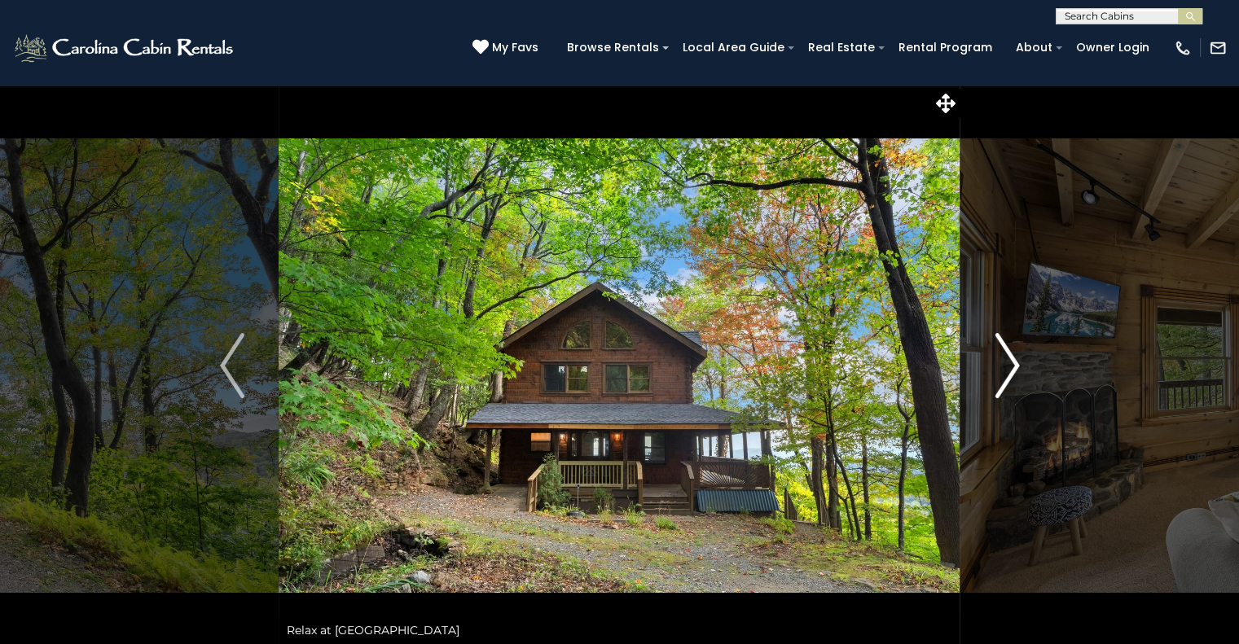
click at [1008, 359] on img "Next" at bounding box center [1007, 365] width 24 height 65
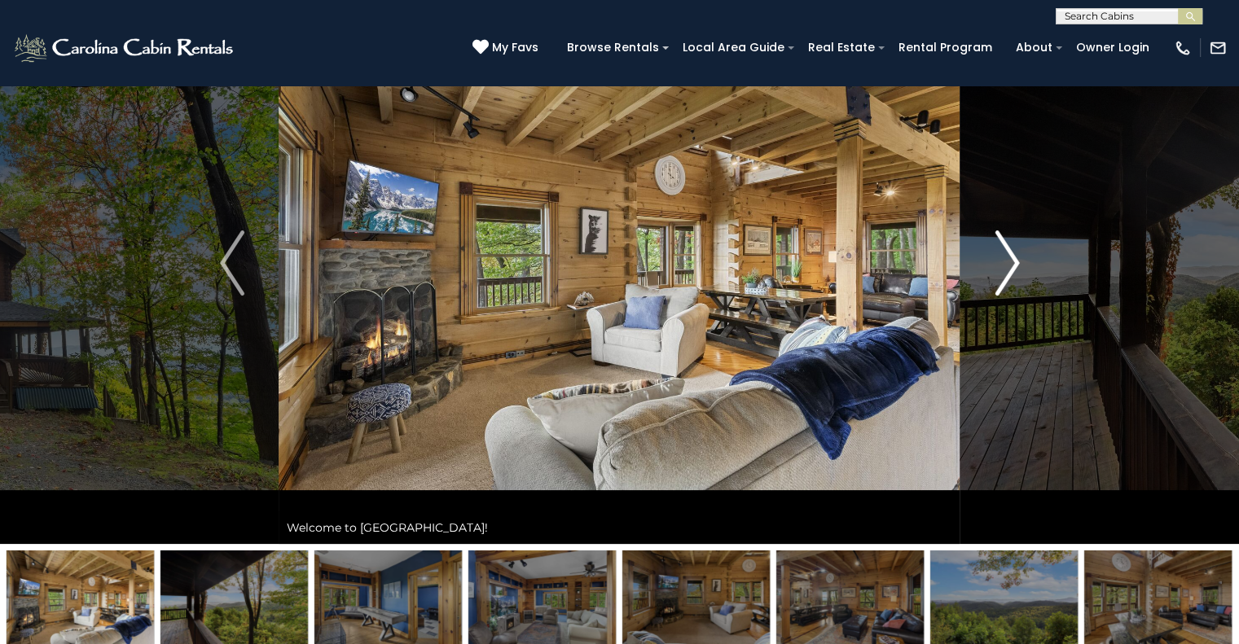
scroll to position [108, 0]
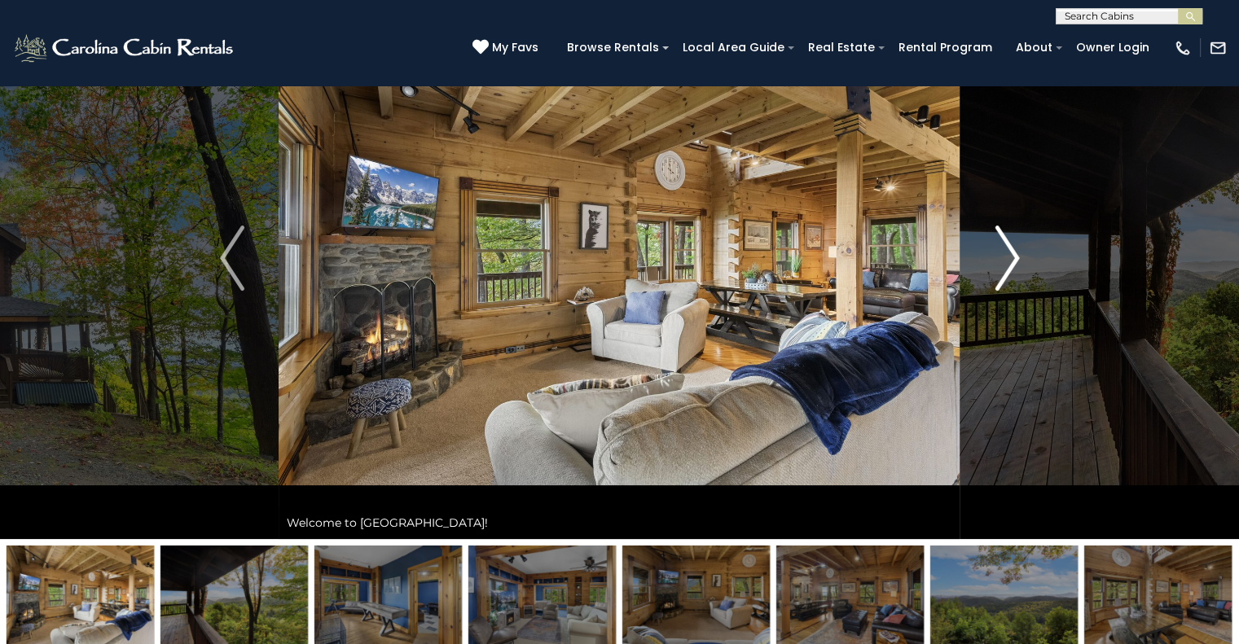
click at [1005, 264] on img "Next" at bounding box center [1007, 258] width 24 height 65
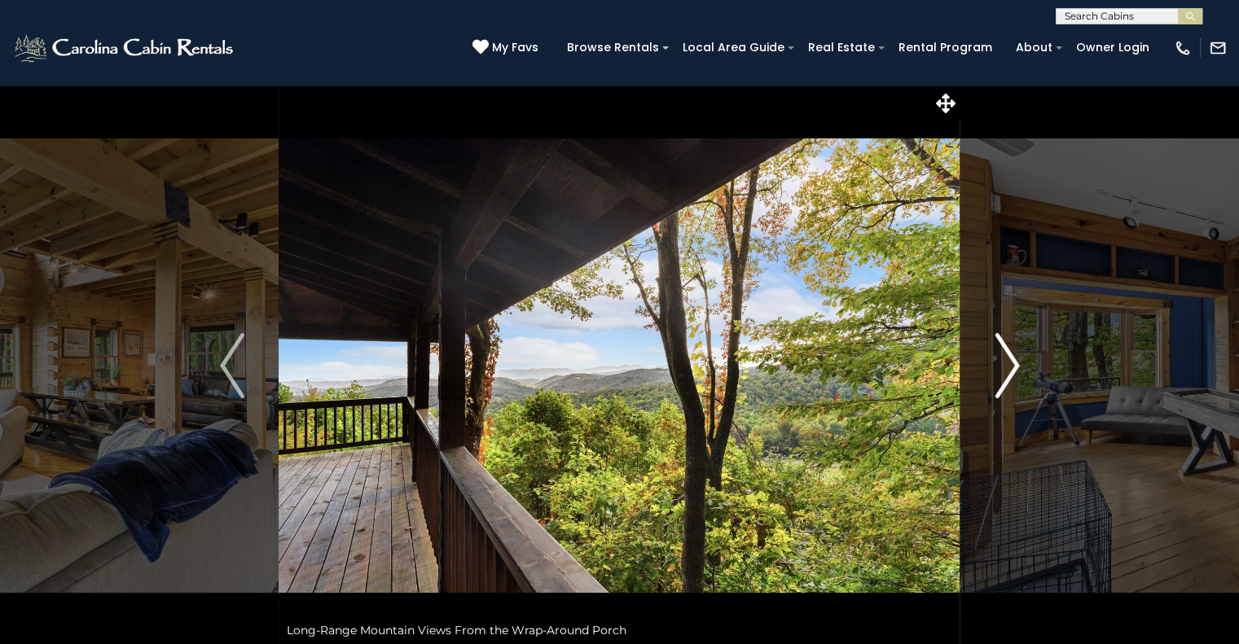
scroll to position [0, 0]
click at [1012, 361] on img "Next" at bounding box center [1007, 365] width 24 height 65
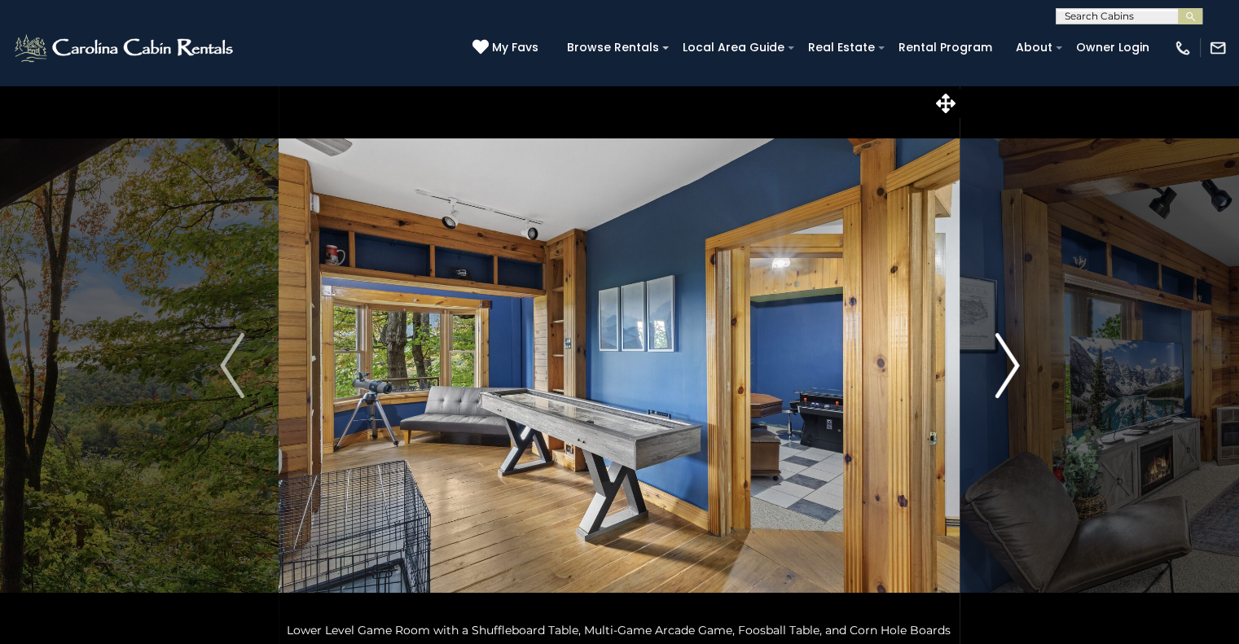
click at [1012, 361] on img "Next" at bounding box center [1007, 365] width 24 height 65
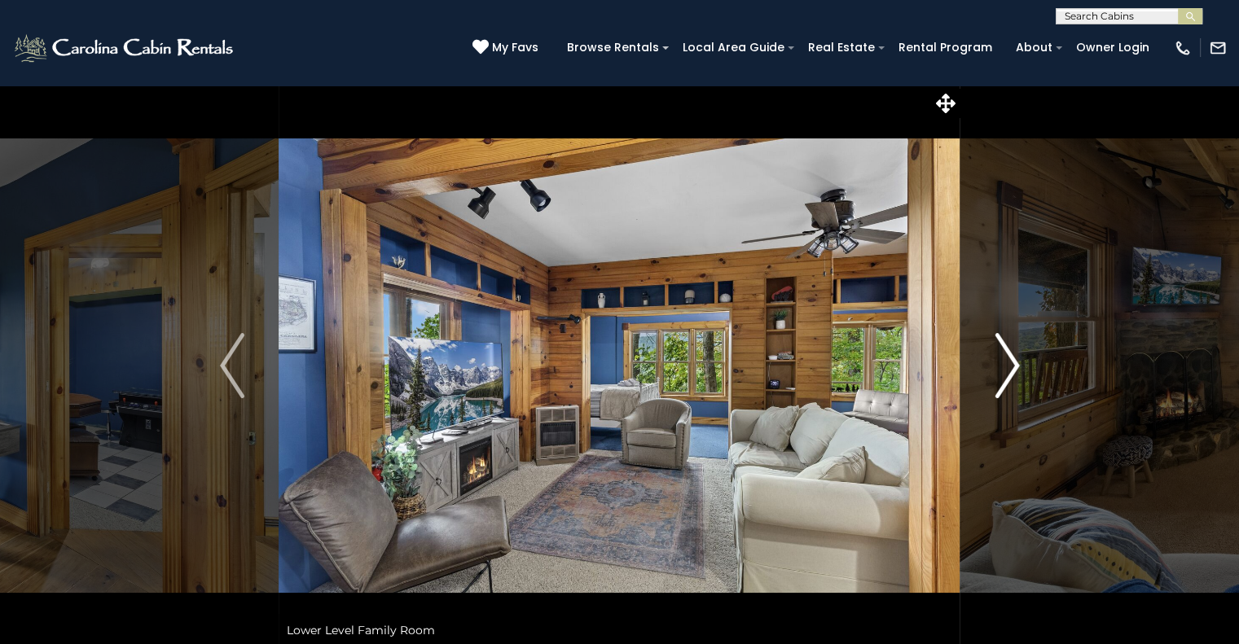
click at [1012, 361] on img "Next" at bounding box center [1007, 365] width 24 height 65
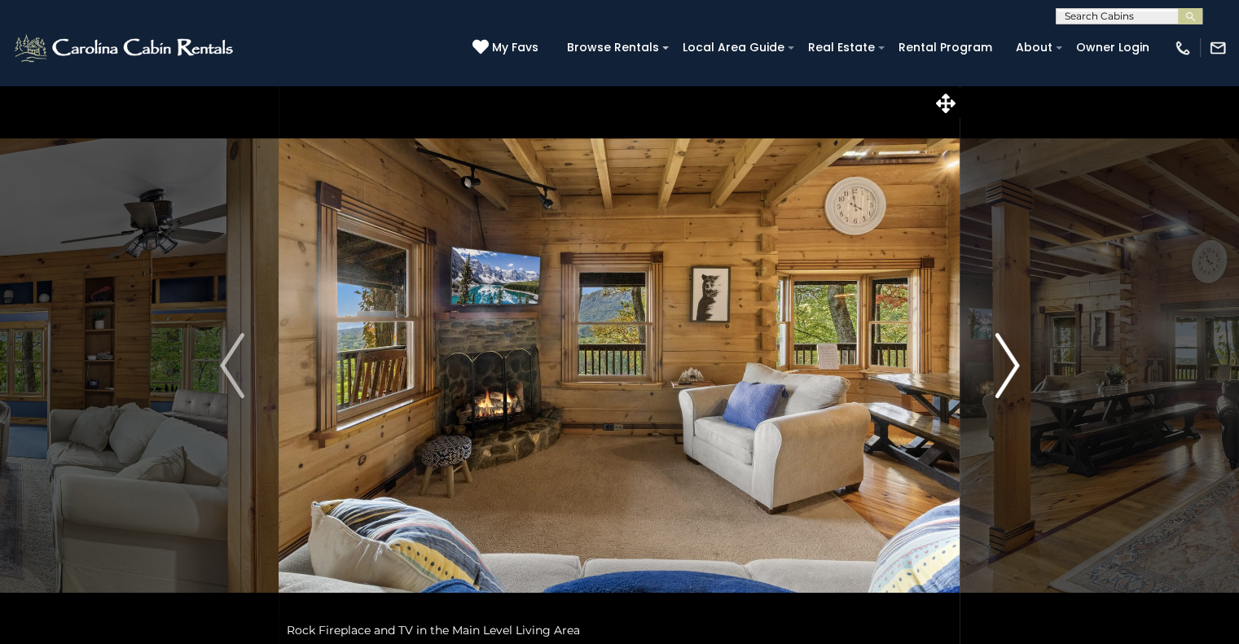
click at [1012, 361] on img "Next" at bounding box center [1007, 365] width 24 height 65
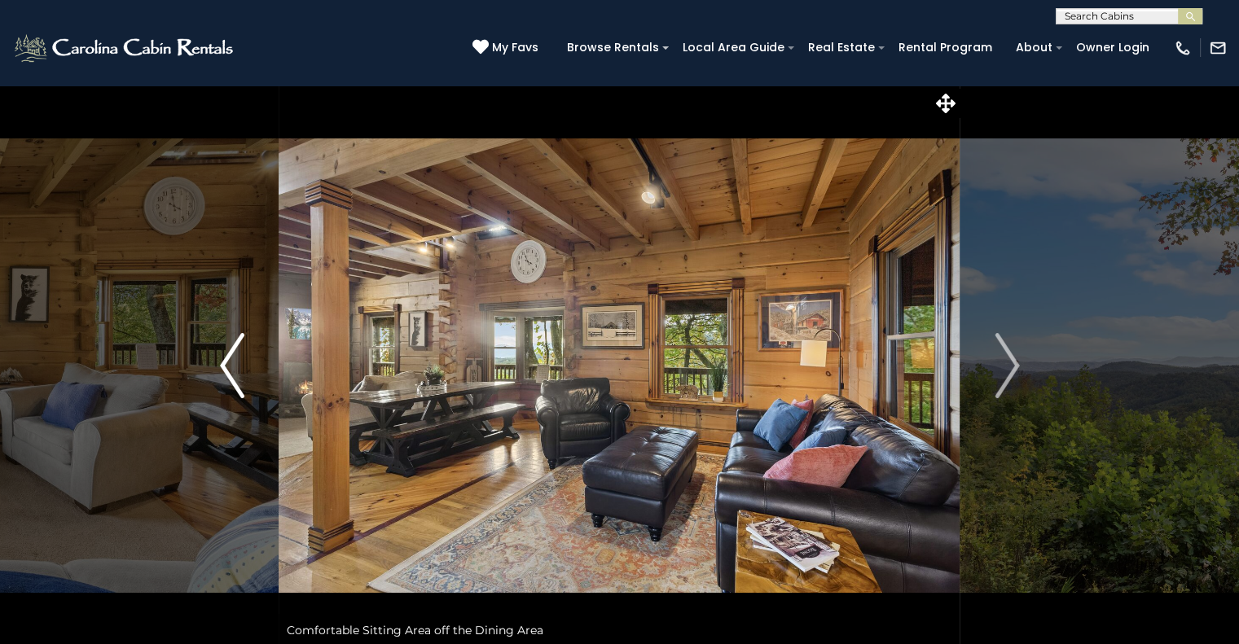
click at [211, 362] on button "Previous" at bounding box center [233, 366] width 94 height 562
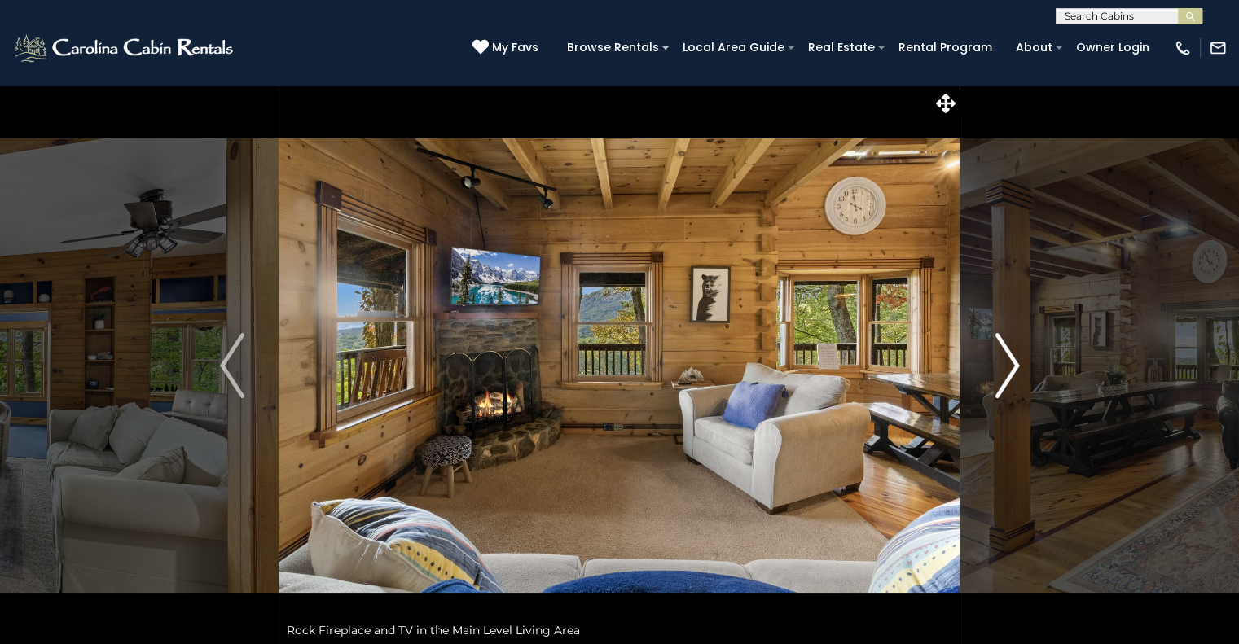
click at [1010, 367] on img "Next" at bounding box center [1007, 365] width 24 height 65
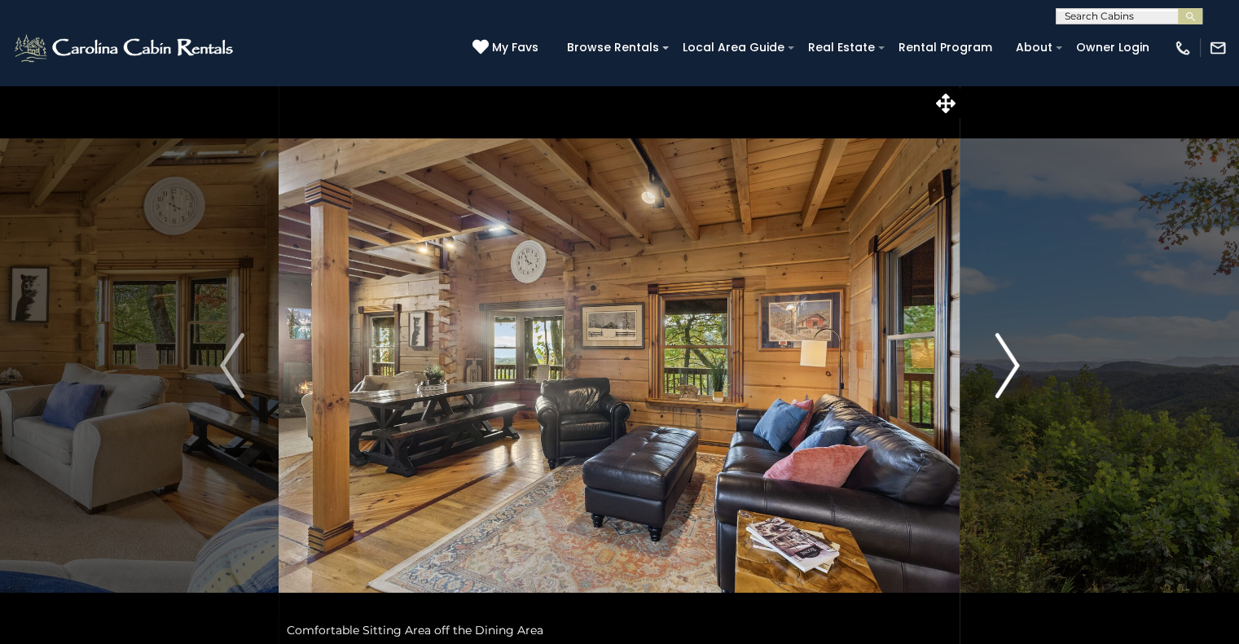
click at [1010, 367] on img "Next" at bounding box center [1007, 365] width 24 height 65
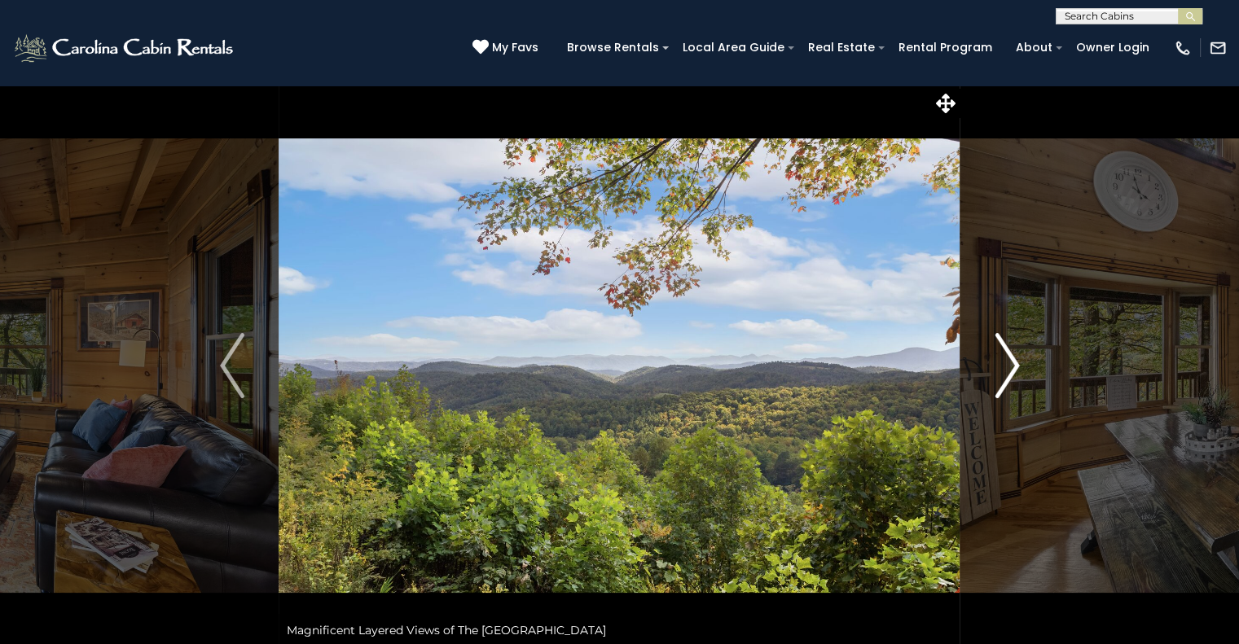
click at [1010, 367] on img "Next" at bounding box center [1007, 365] width 24 height 65
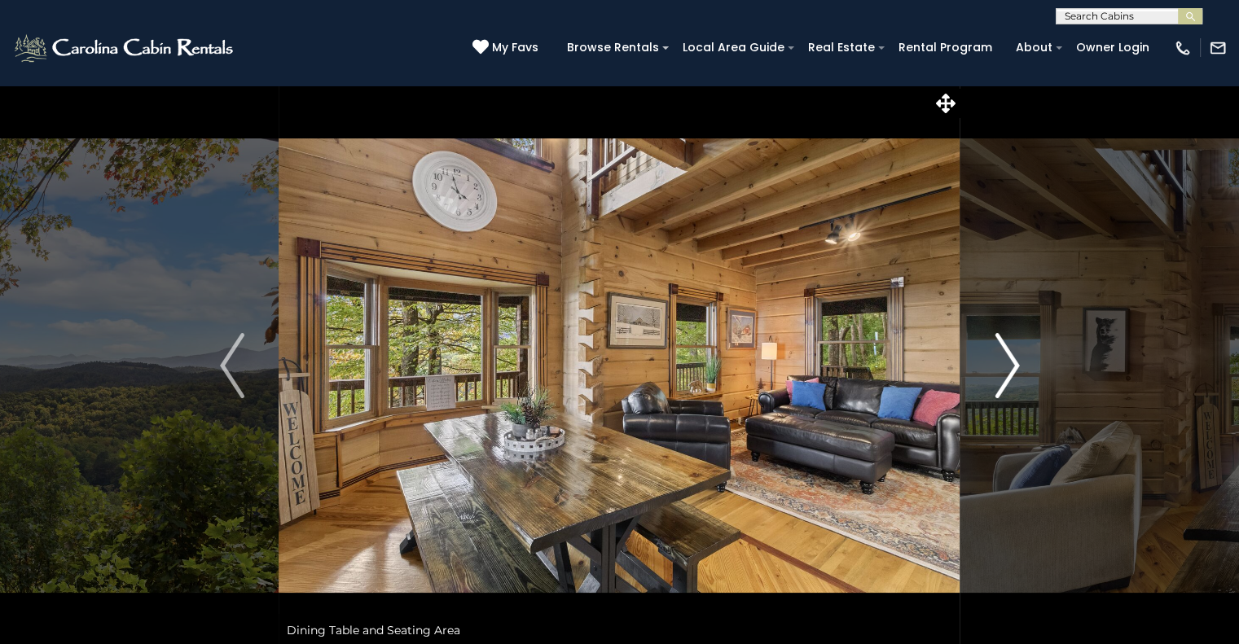
click at [1010, 367] on img "Next" at bounding box center [1007, 365] width 24 height 65
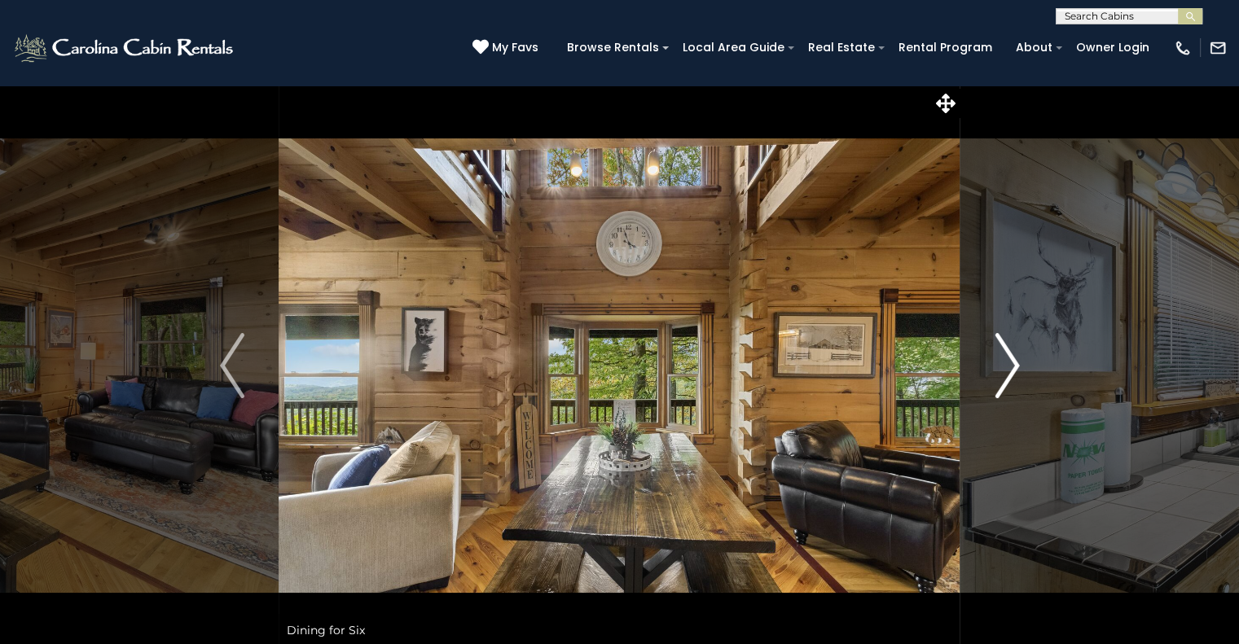
click at [1010, 367] on img "Next" at bounding box center [1007, 365] width 24 height 65
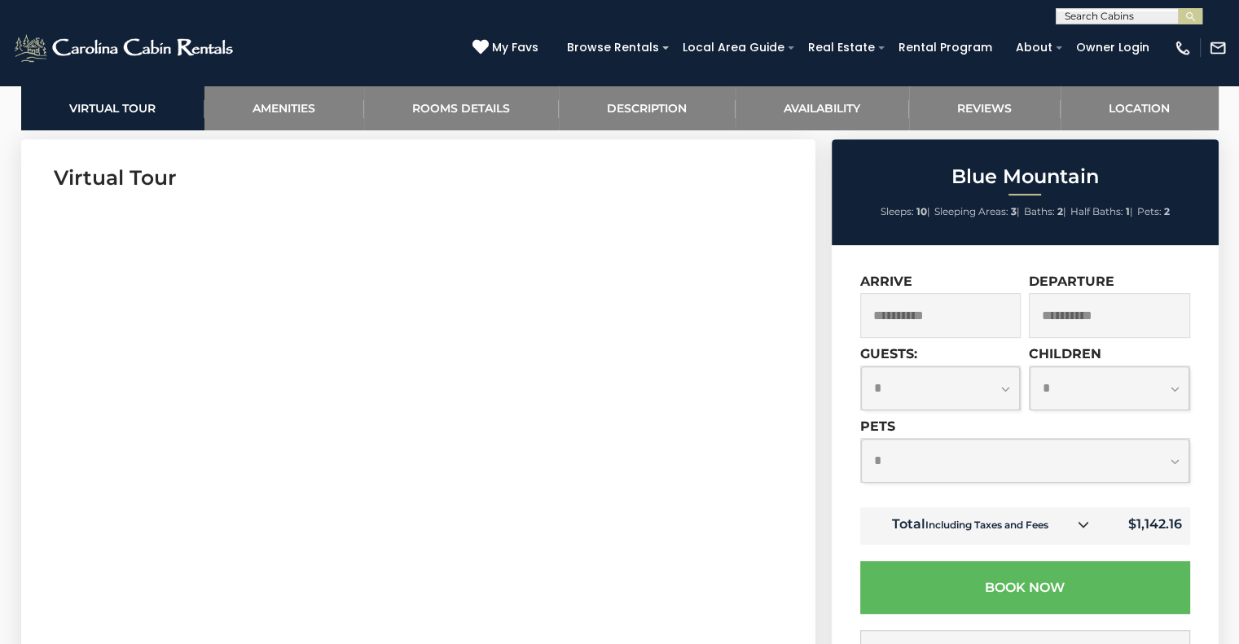
scroll to position [782, 0]
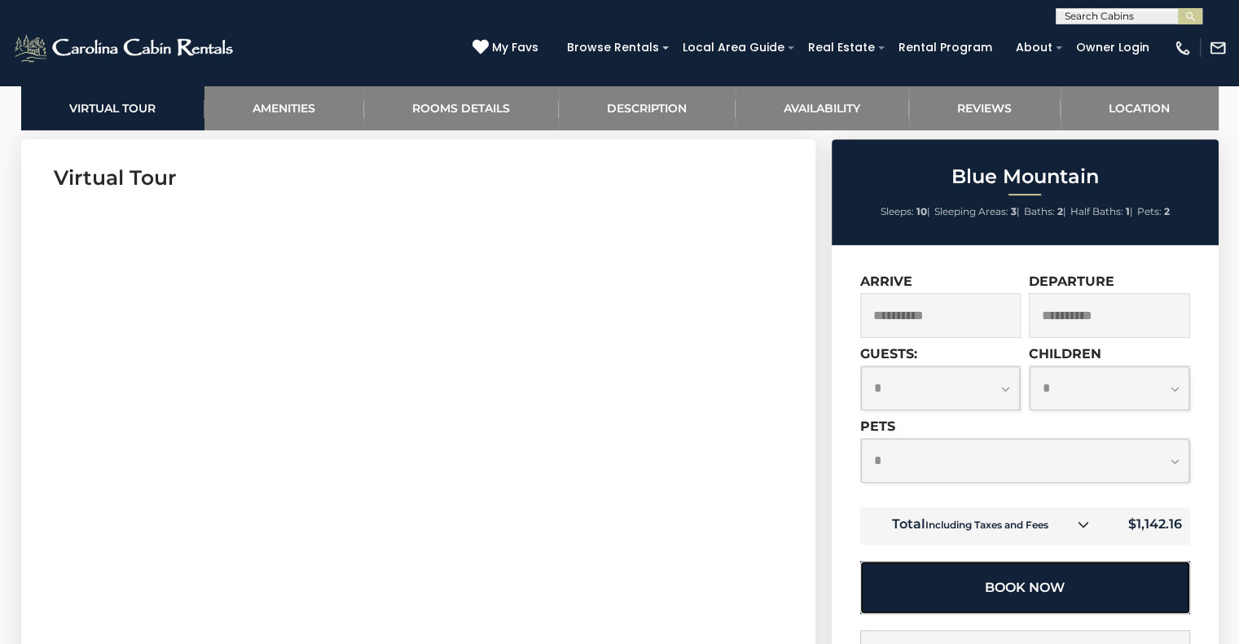
click at [1011, 583] on button "Book Now" at bounding box center [1025, 587] width 330 height 53
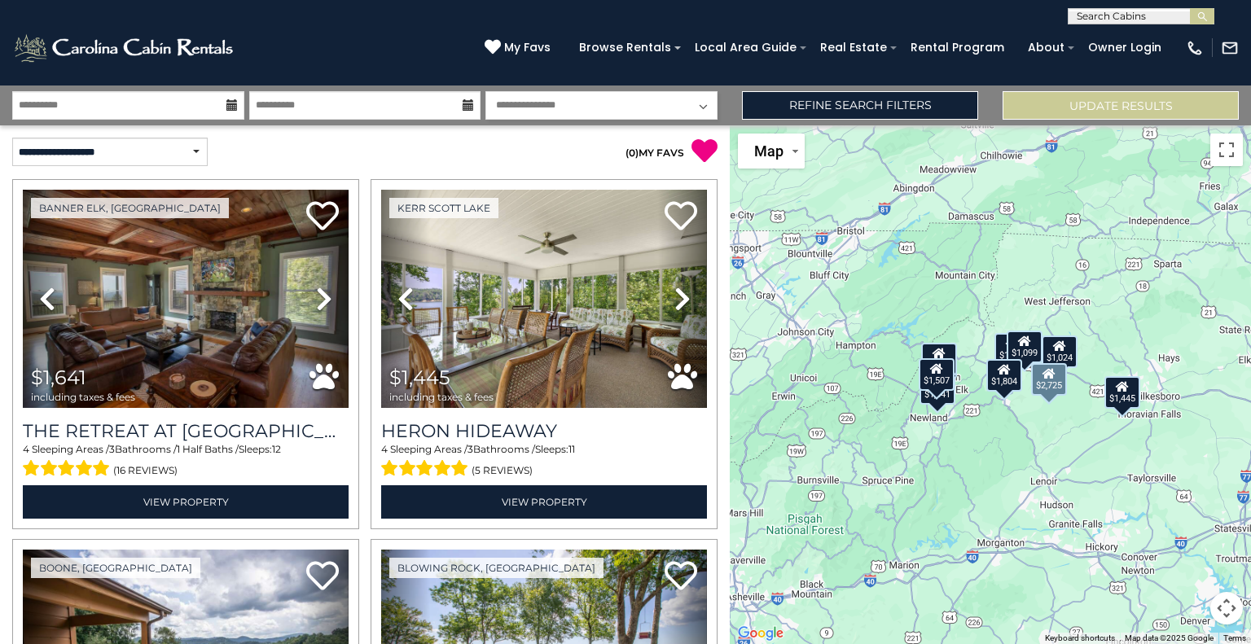
select select "*********"
click at [235, 108] on icon at bounding box center [231, 104] width 11 height 11
click at [169, 61] on img at bounding box center [125, 48] width 226 height 33
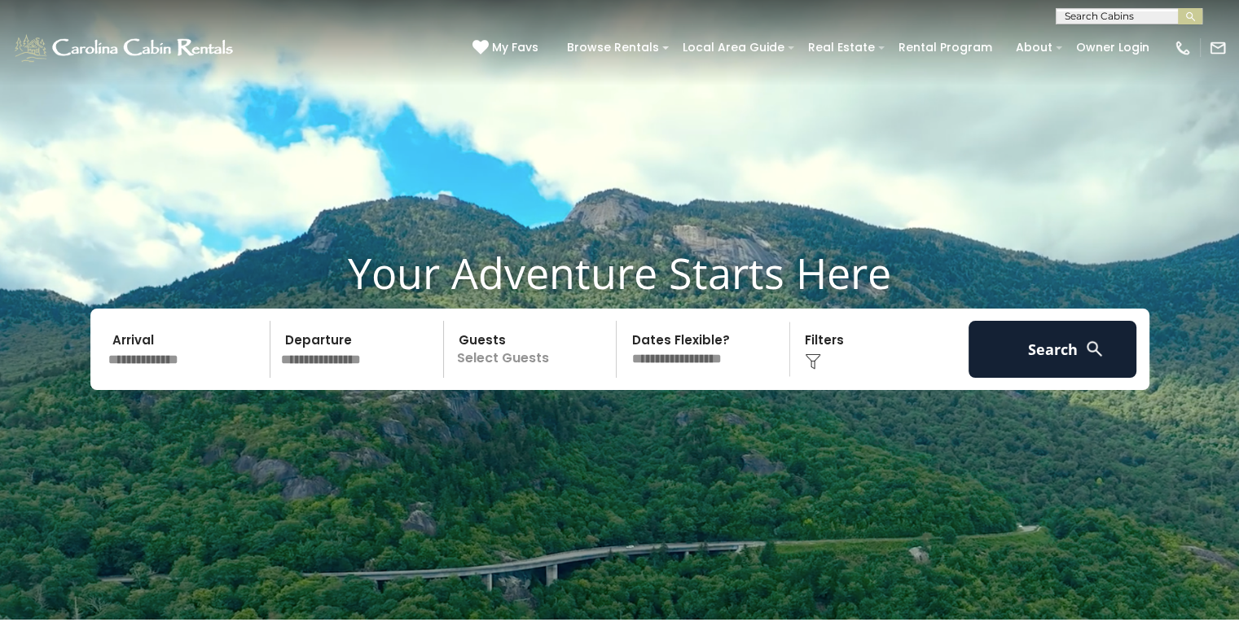
click at [181, 378] on input "text" at bounding box center [187, 349] width 169 height 57
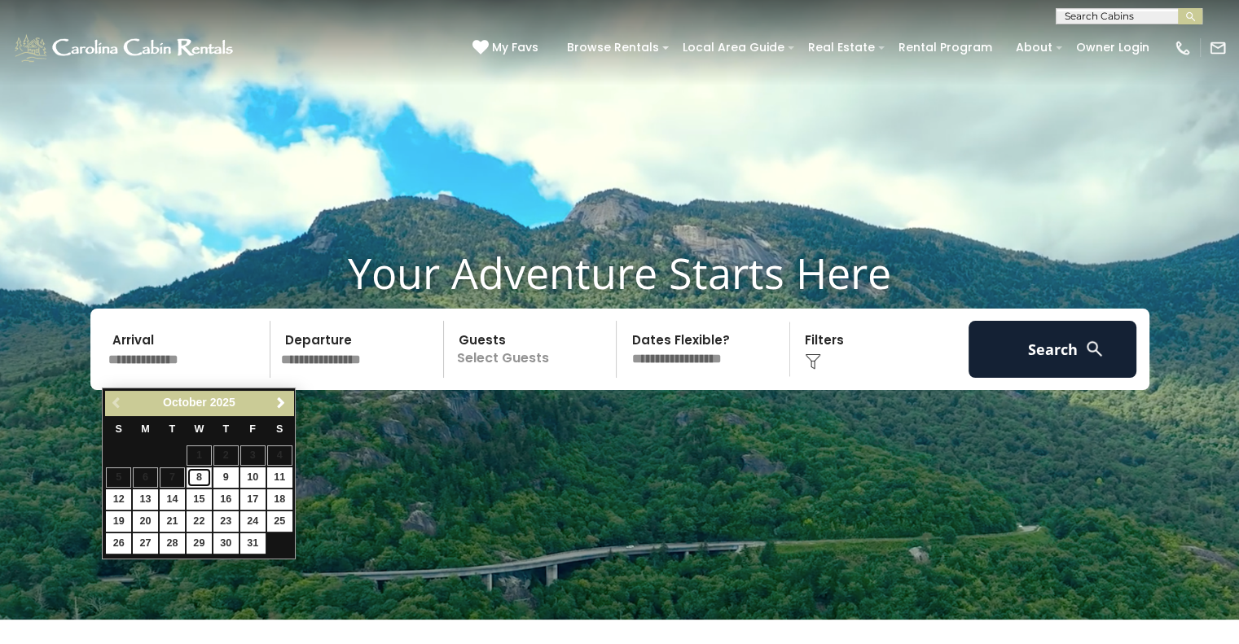
click at [198, 483] on link "8" at bounding box center [199, 478] width 25 height 20
type input "*******"
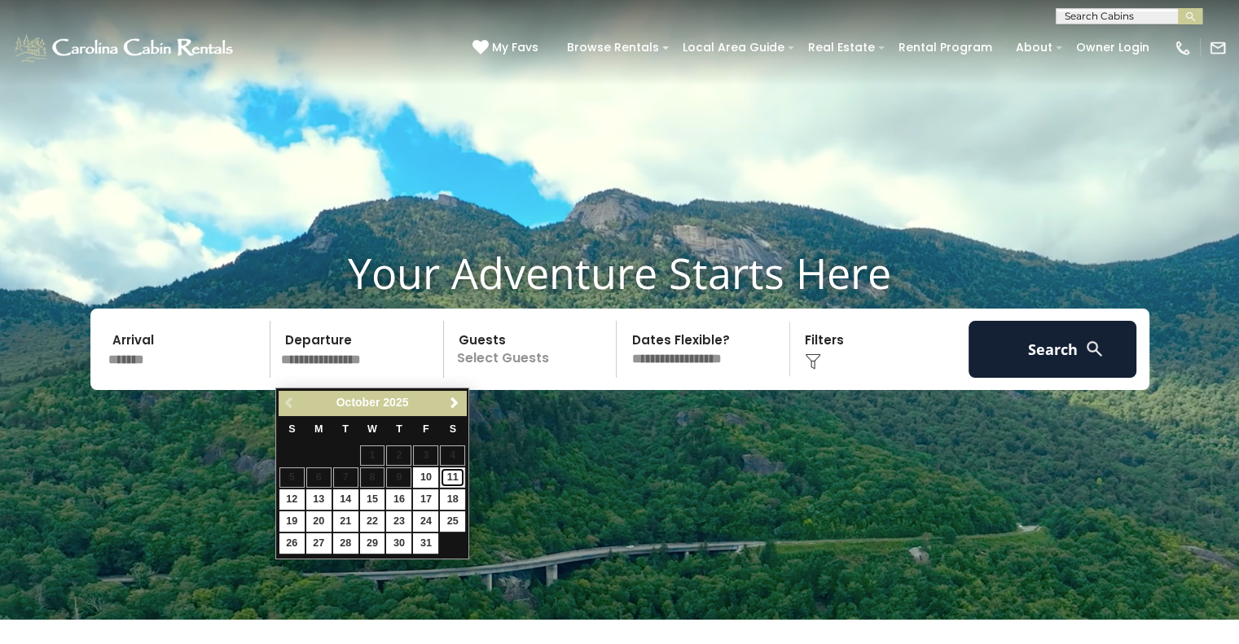
click at [457, 478] on link "11" at bounding box center [452, 478] width 25 height 20
type input "********"
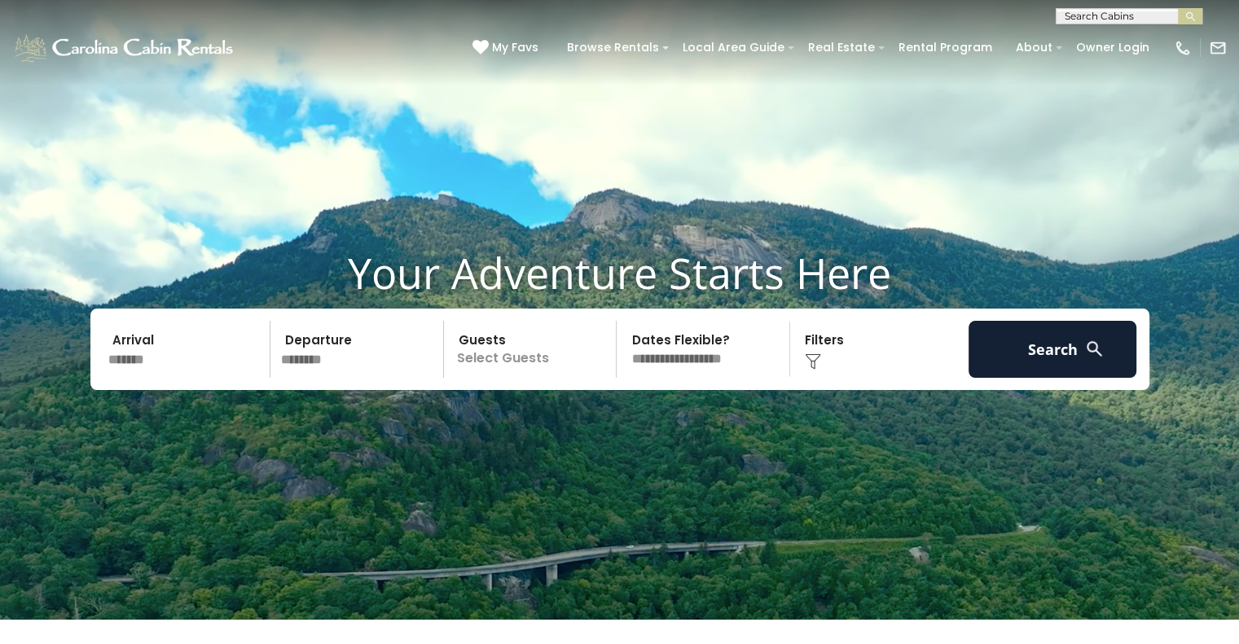
click at [530, 363] on p "Select Guests" at bounding box center [533, 349] width 168 height 57
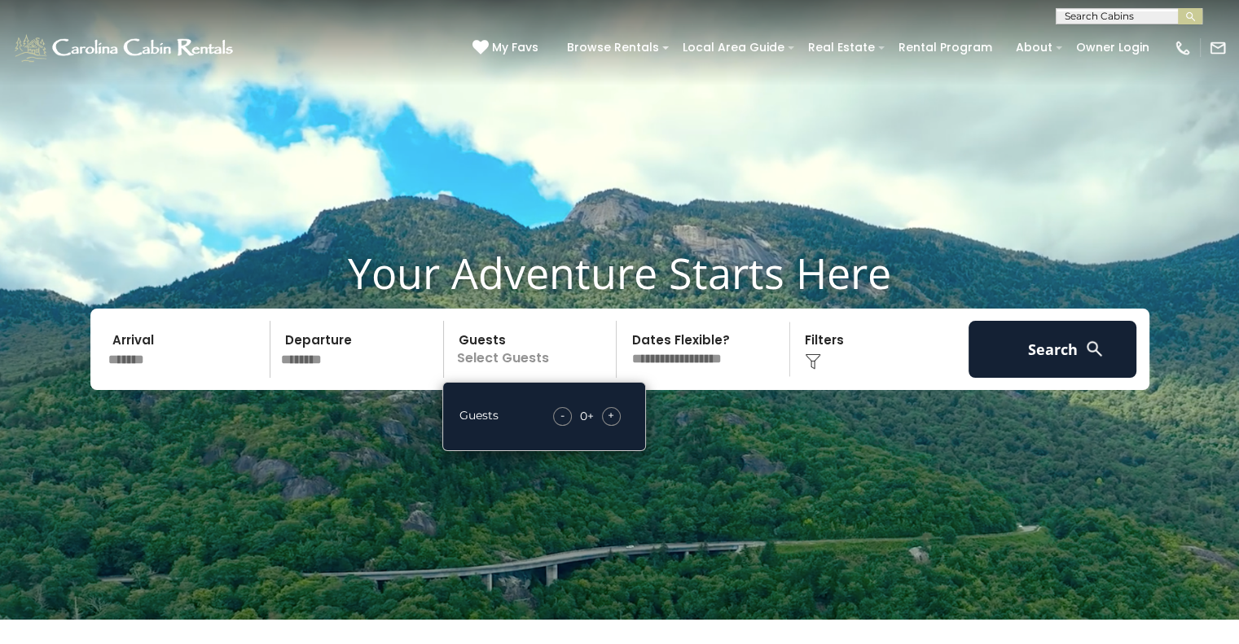
click at [609, 424] on span "+" at bounding box center [611, 415] width 7 height 16
click at [815, 355] on div "Click to Choose" at bounding box center [879, 349] width 169 height 57
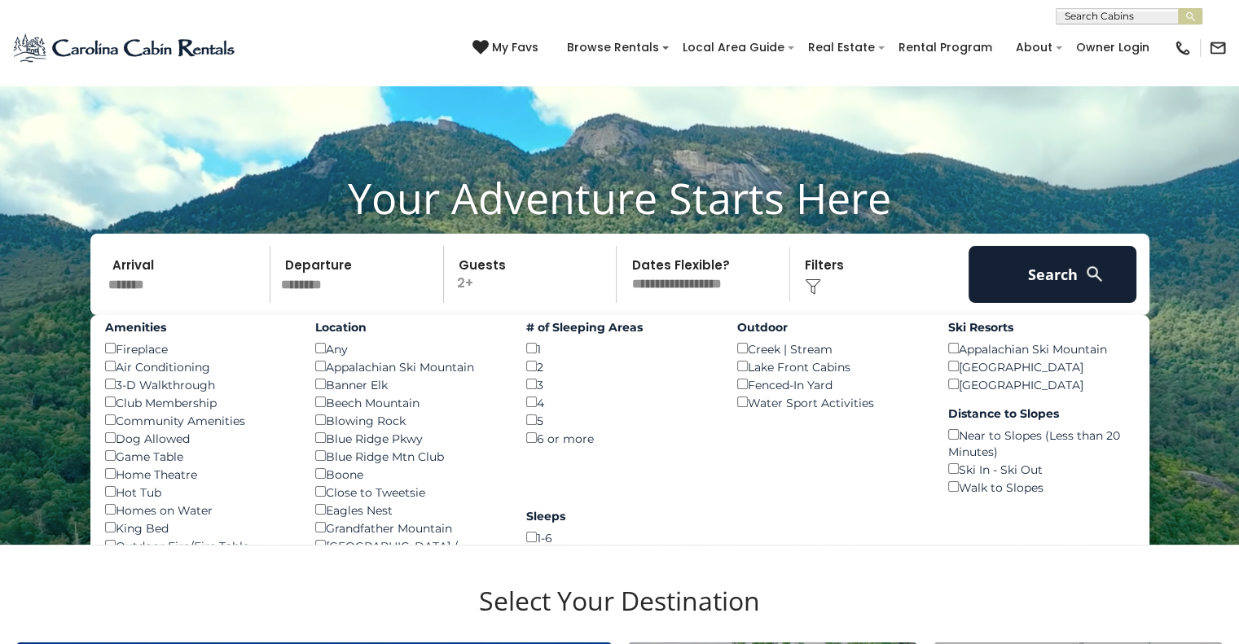
scroll to position [75, 0]
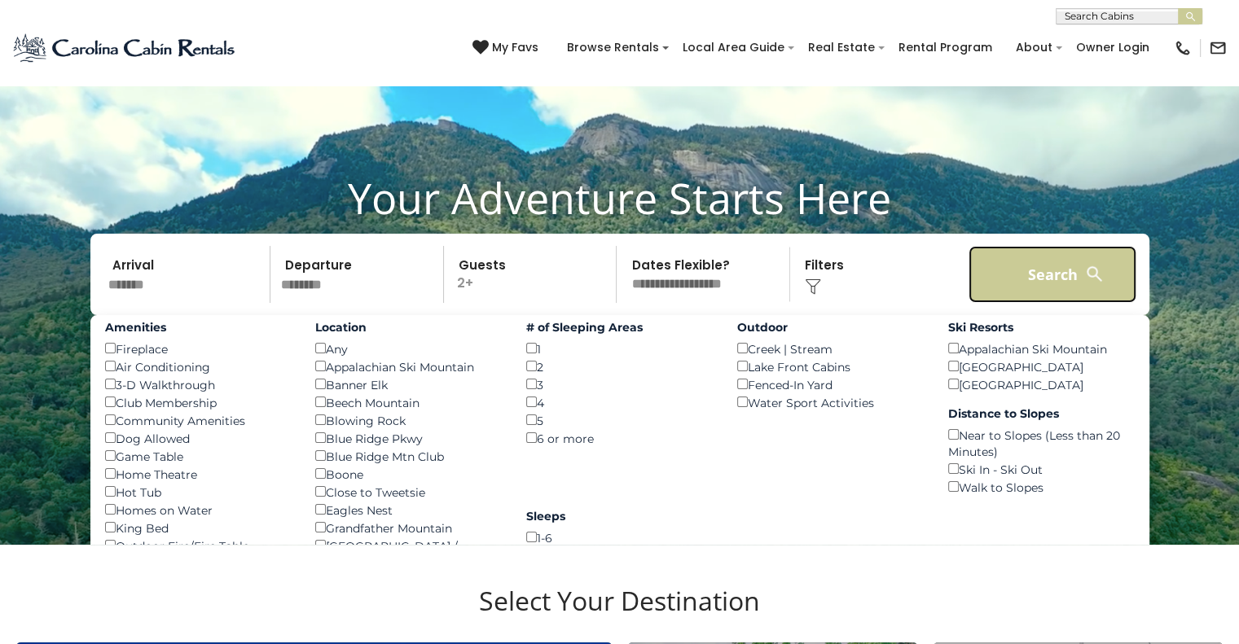
click at [1049, 286] on button "Search" at bounding box center [1053, 274] width 169 height 57
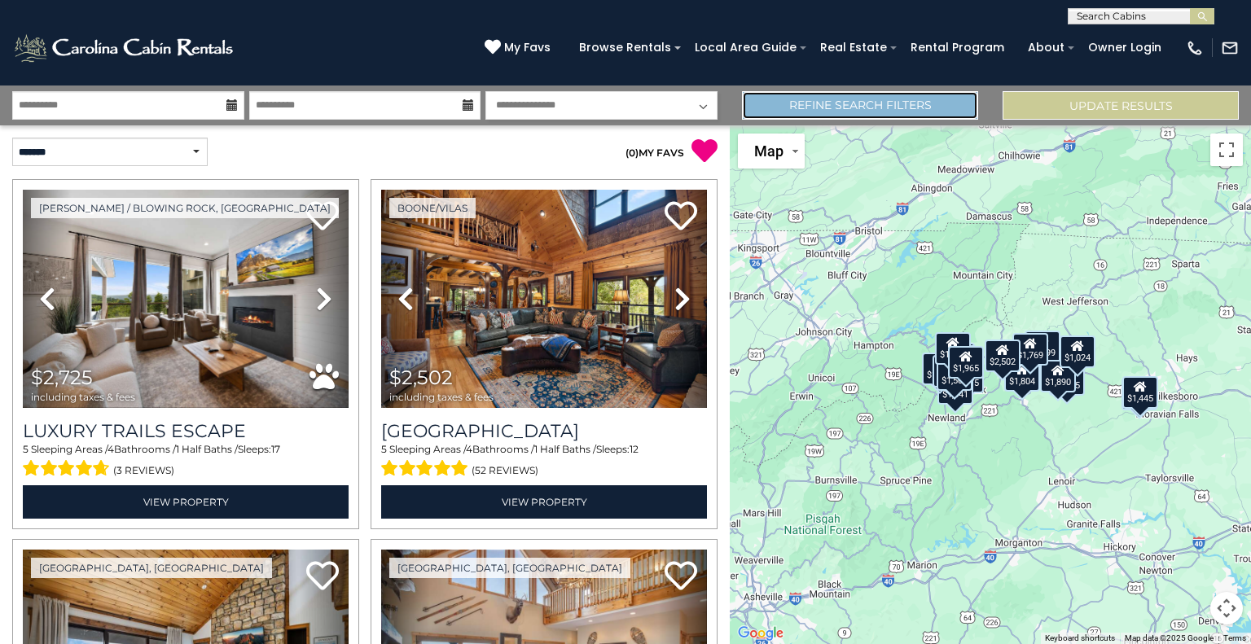
click at [928, 101] on link "Refine Search Filters" at bounding box center [860, 105] width 236 height 29
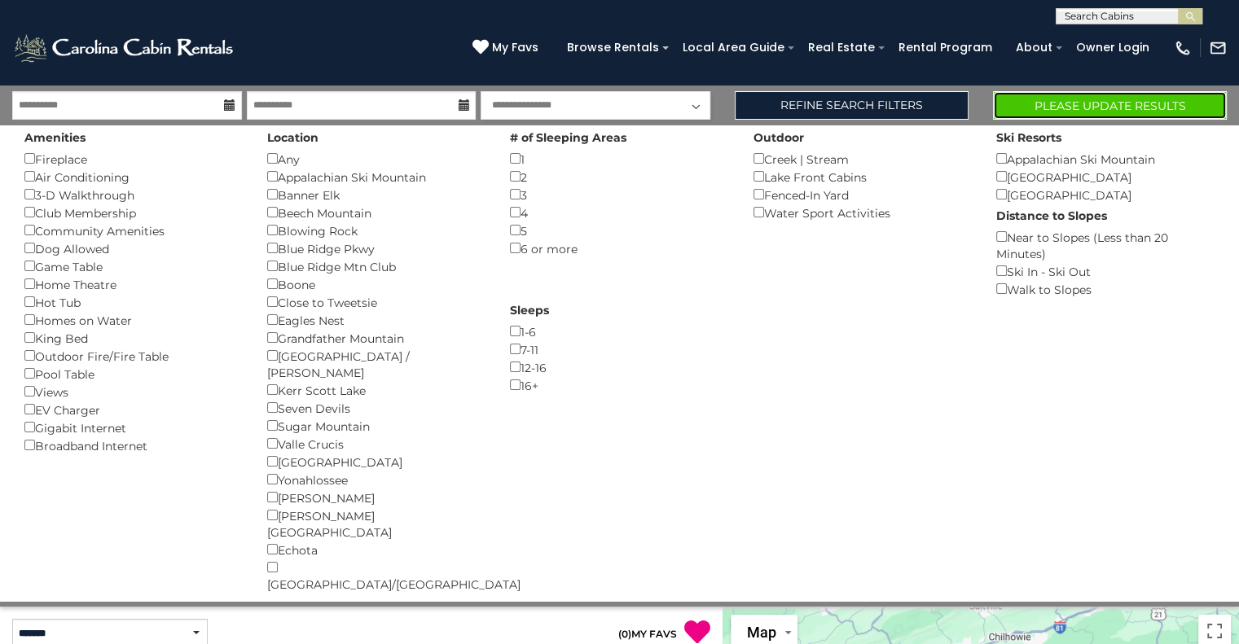
click at [1065, 104] on button "Please Update Results" at bounding box center [1110, 105] width 234 height 29
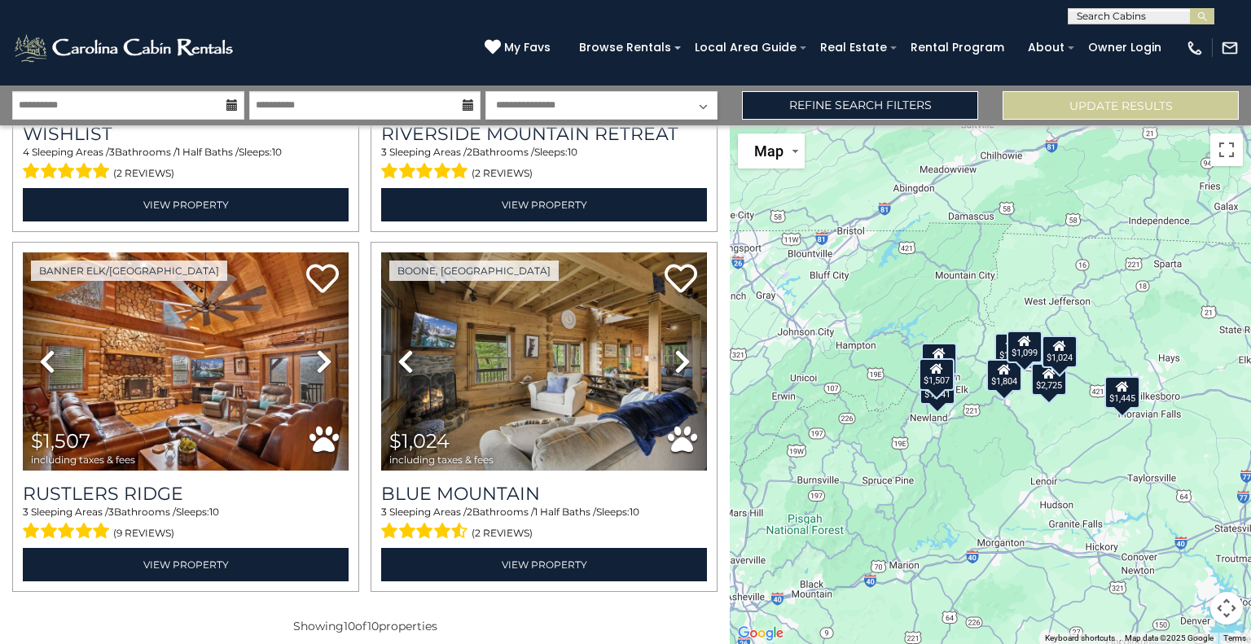
scroll to position [1378, 0]
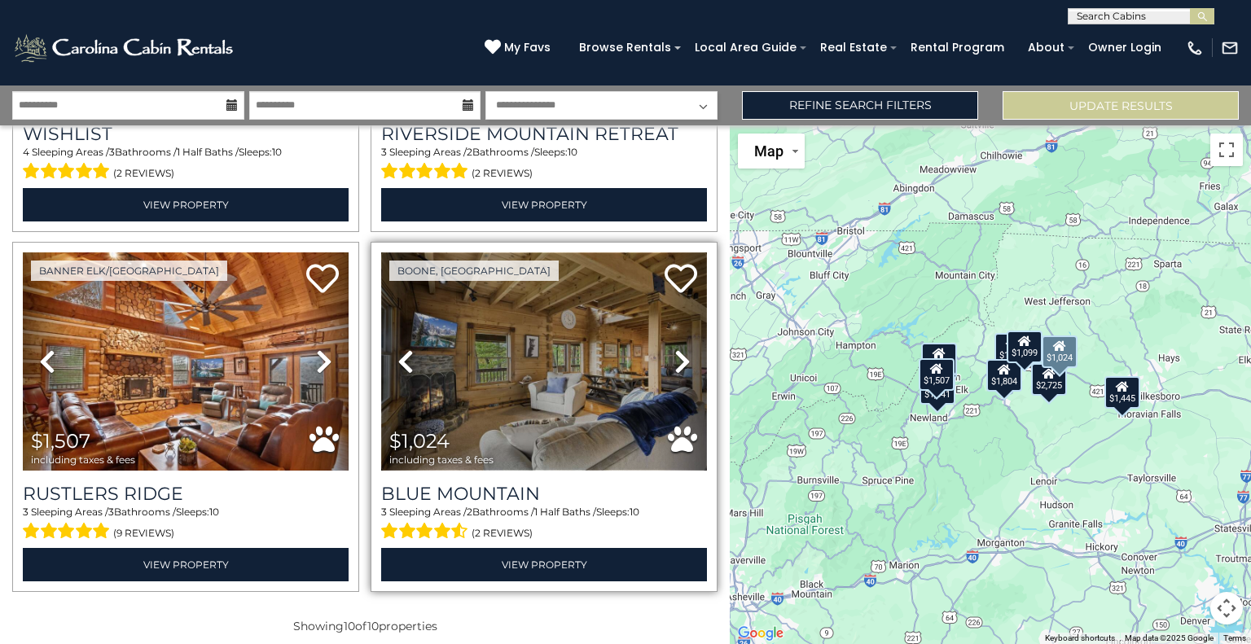
click at [529, 332] on img at bounding box center [544, 362] width 326 height 218
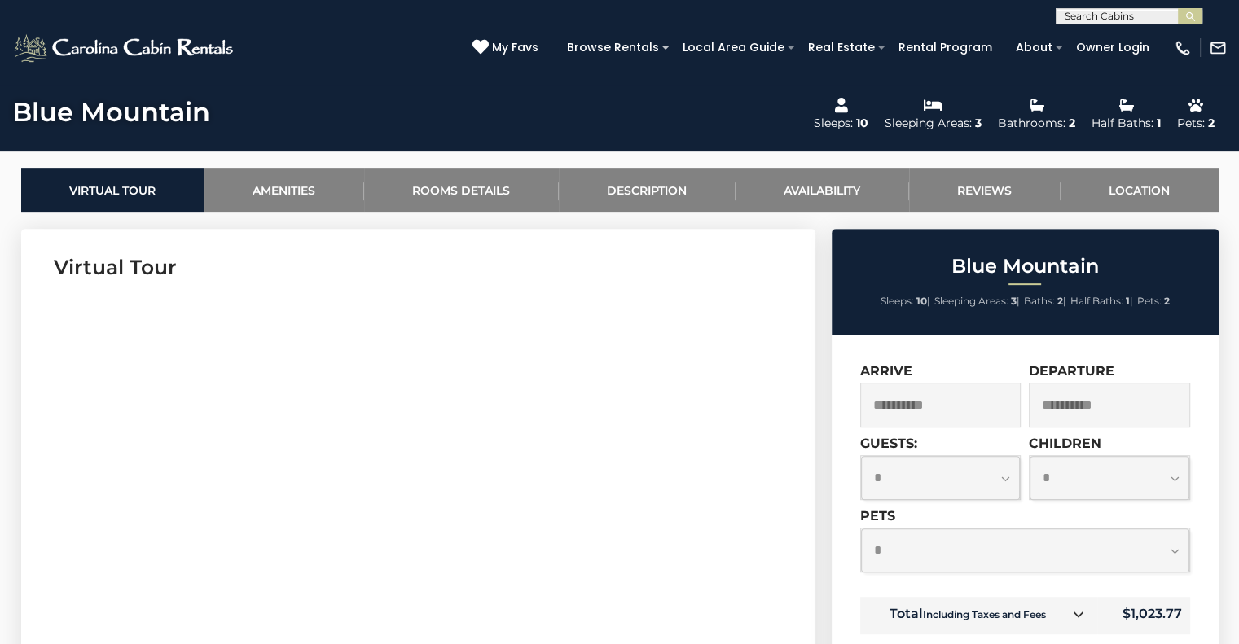
scroll to position [779, 0]
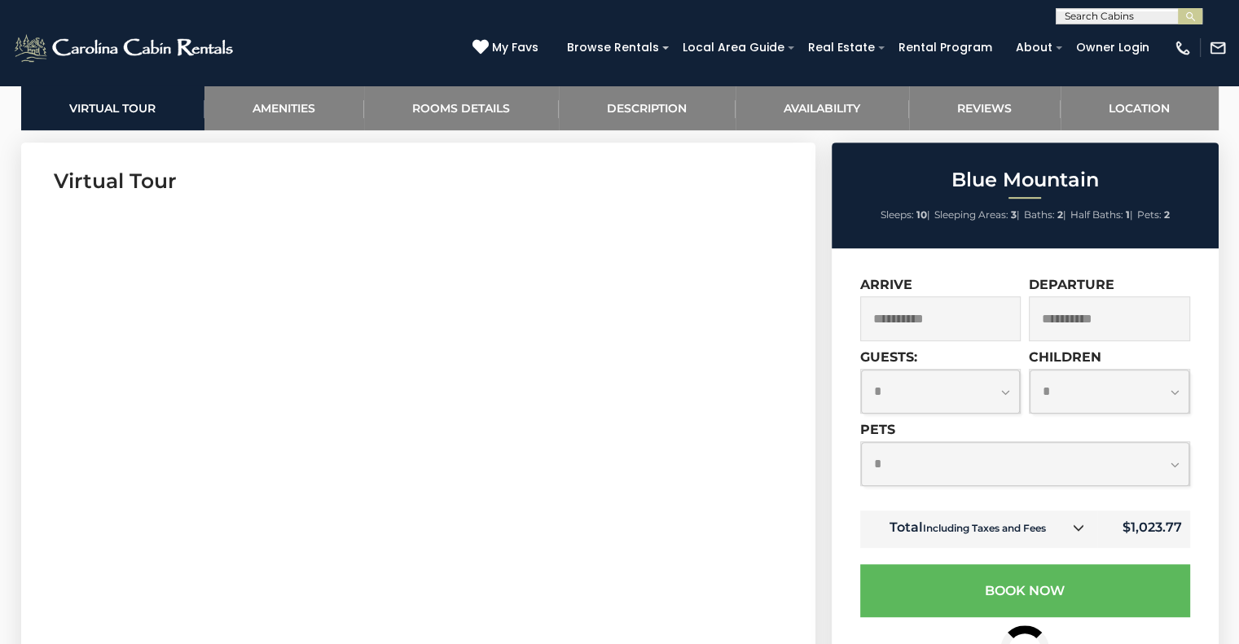
click at [1007, 390] on select "**********" at bounding box center [941, 391] width 160 height 43
select select "*"
click at [861, 370] on select "**********" at bounding box center [941, 391] width 160 height 43
click at [1167, 393] on select "**********" at bounding box center [1110, 391] width 160 height 43
select select "*"
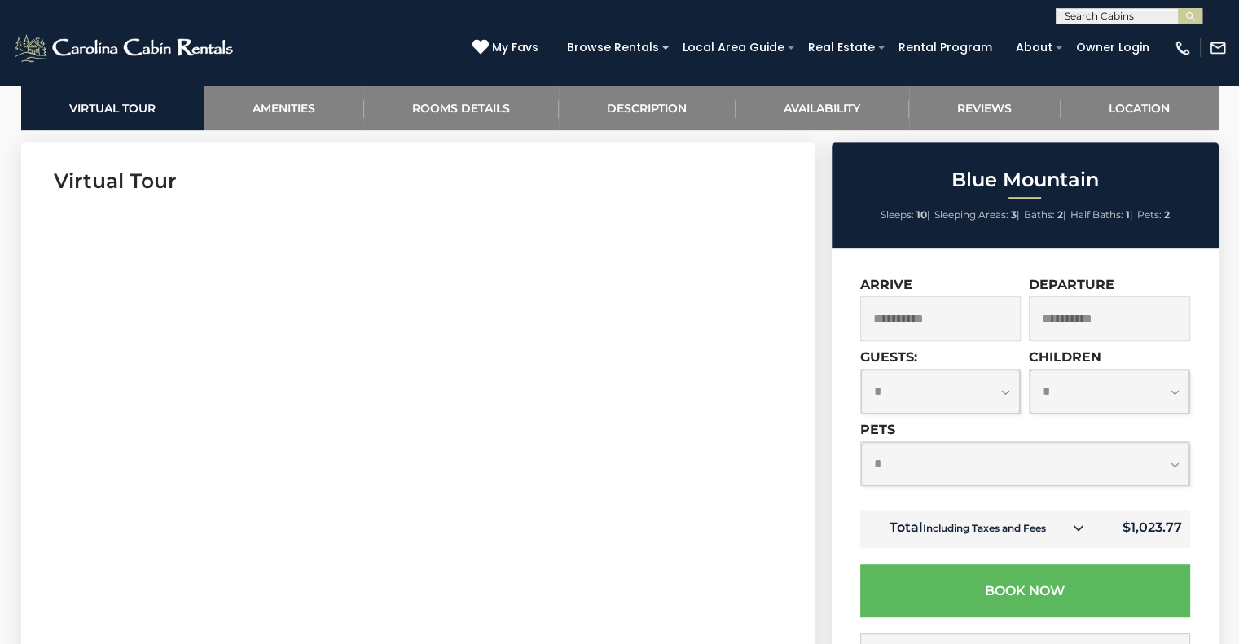
click at [1030, 370] on select "**********" at bounding box center [1110, 391] width 160 height 43
click at [997, 481] on select "**********" at bounding box center [1025, 463] width 328 height 43
select select "*"
click at [861, 442] on select "**********" at bounding box center [1025, 463] width 328 height 43
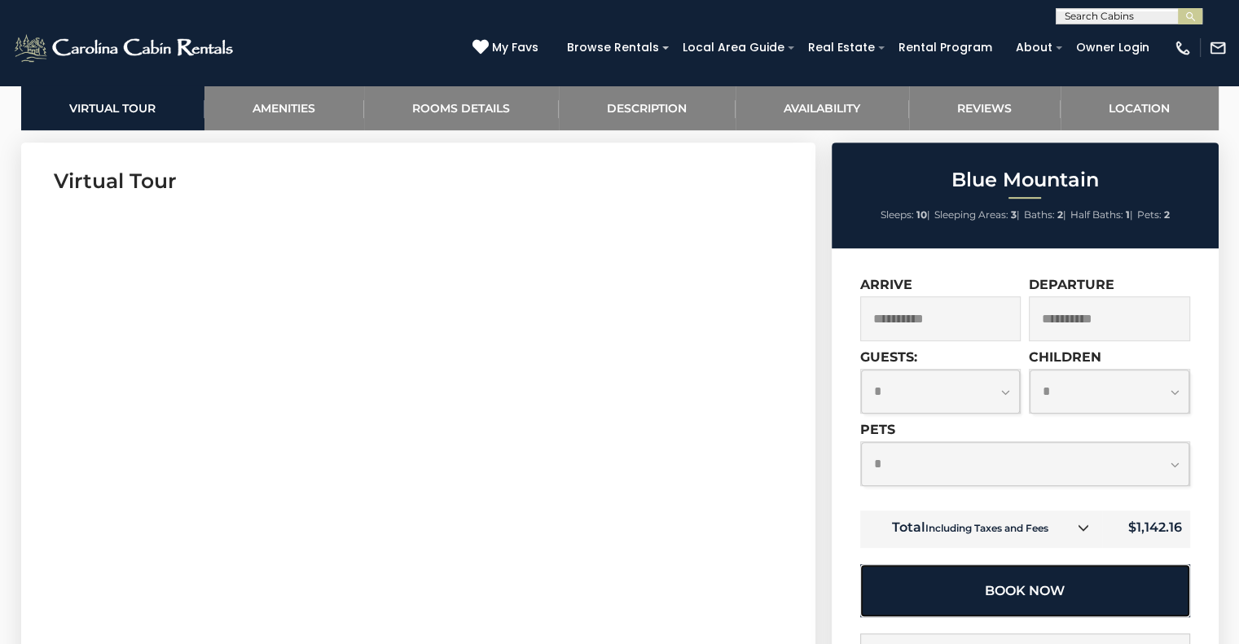
click at [1031, 600] on button "Book Now" at bounding box center [1025, 591] width 330 height 53
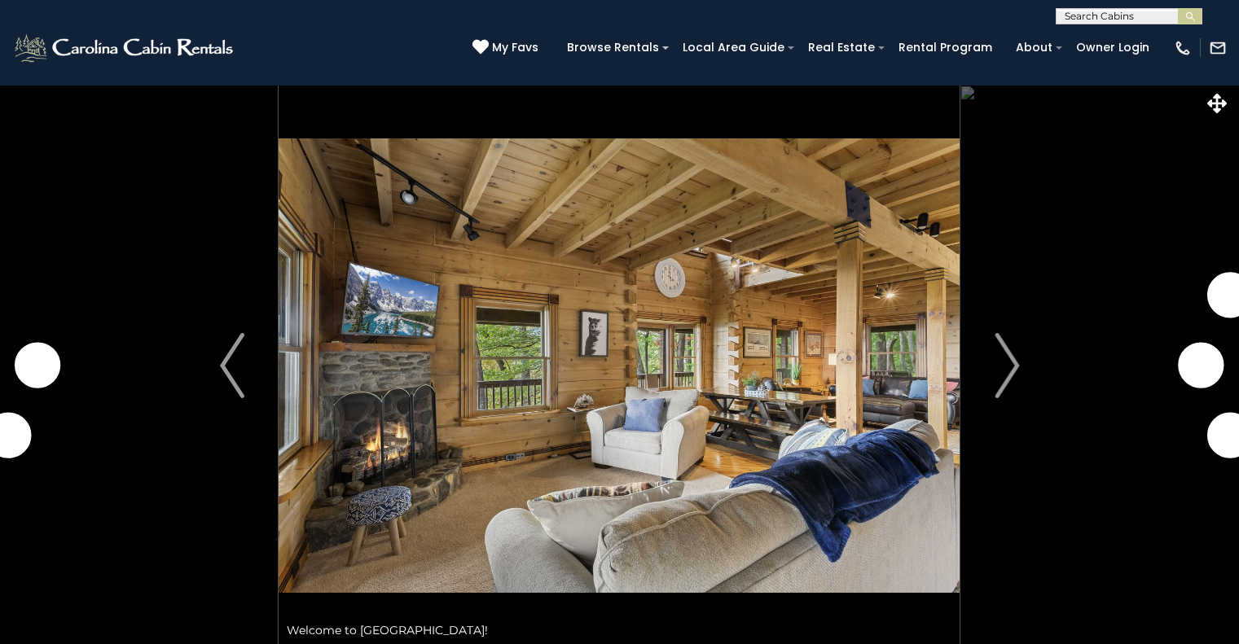
select select "*"
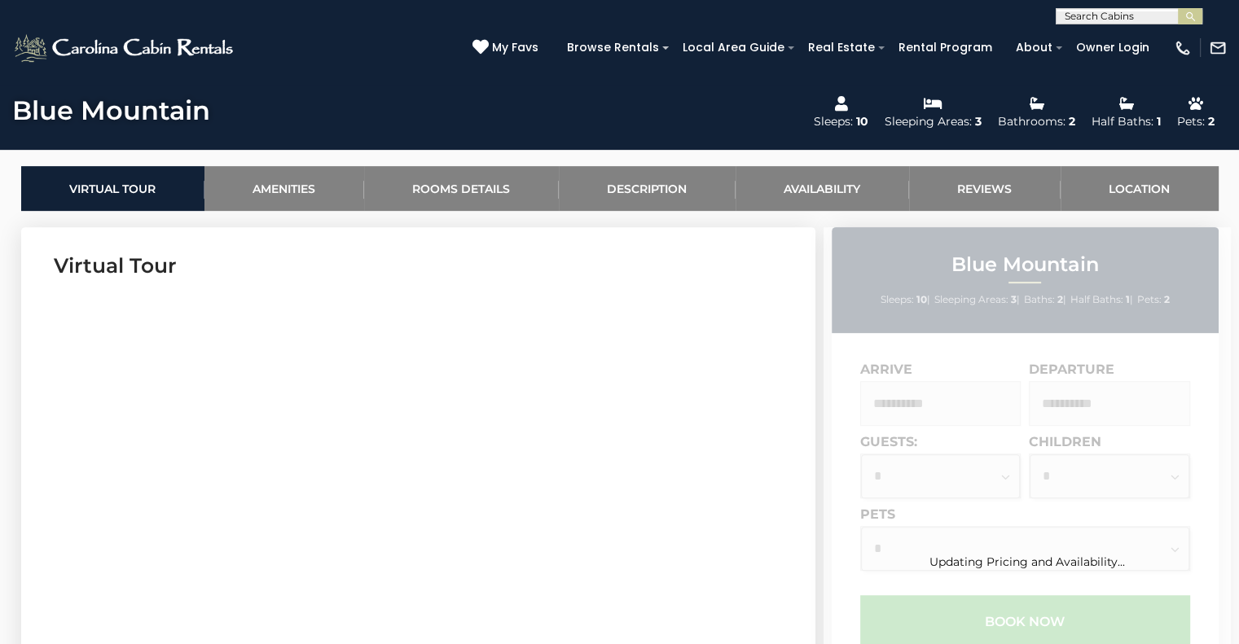
scroll to position [733, 0]
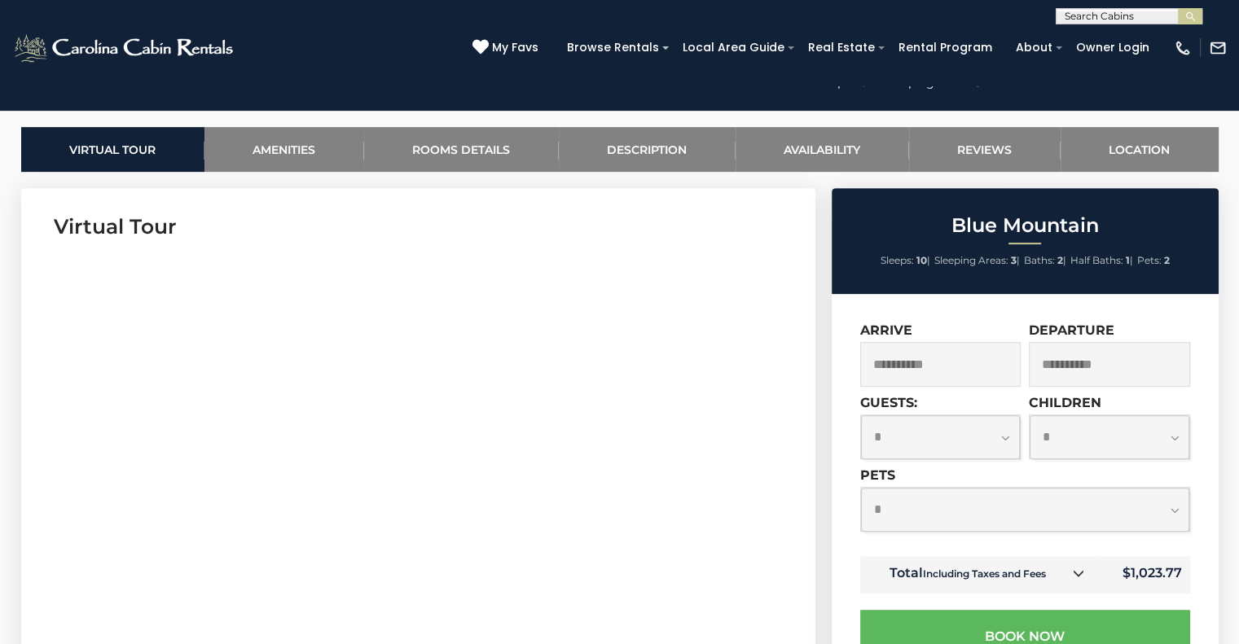
click at [889, 374] on input "**********" at bounding box center [940, 364] width 161 height 45
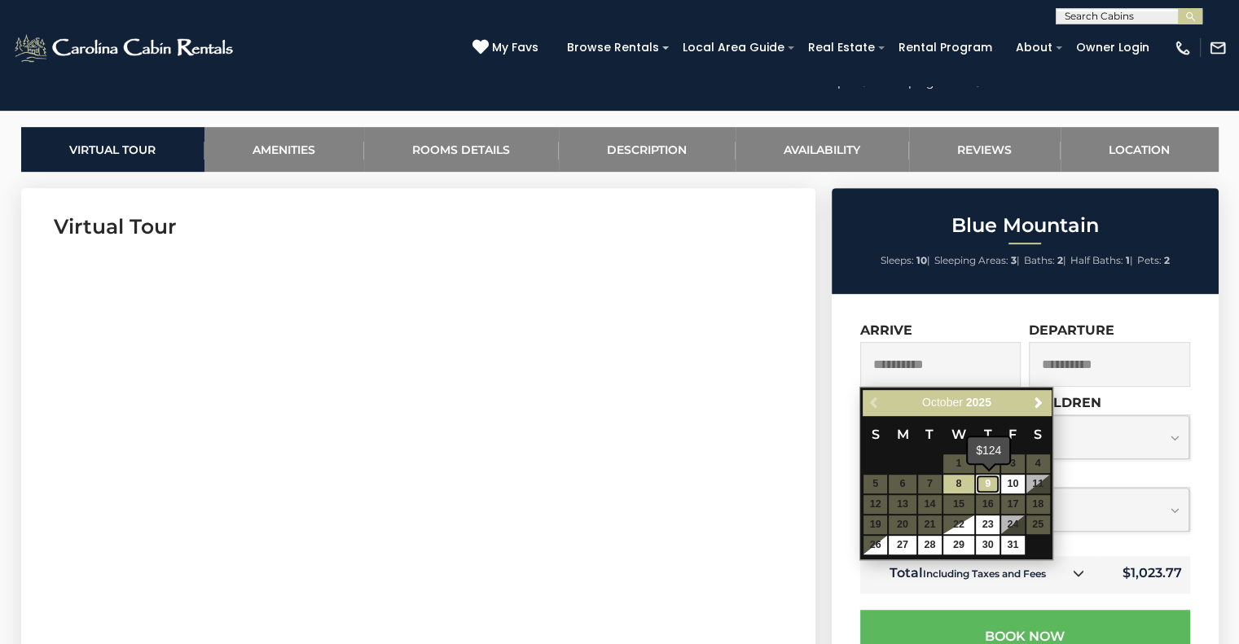
click at [987, 483] on link "9" at bounding box center [988, 484] width 24 height 19
type input "**********"
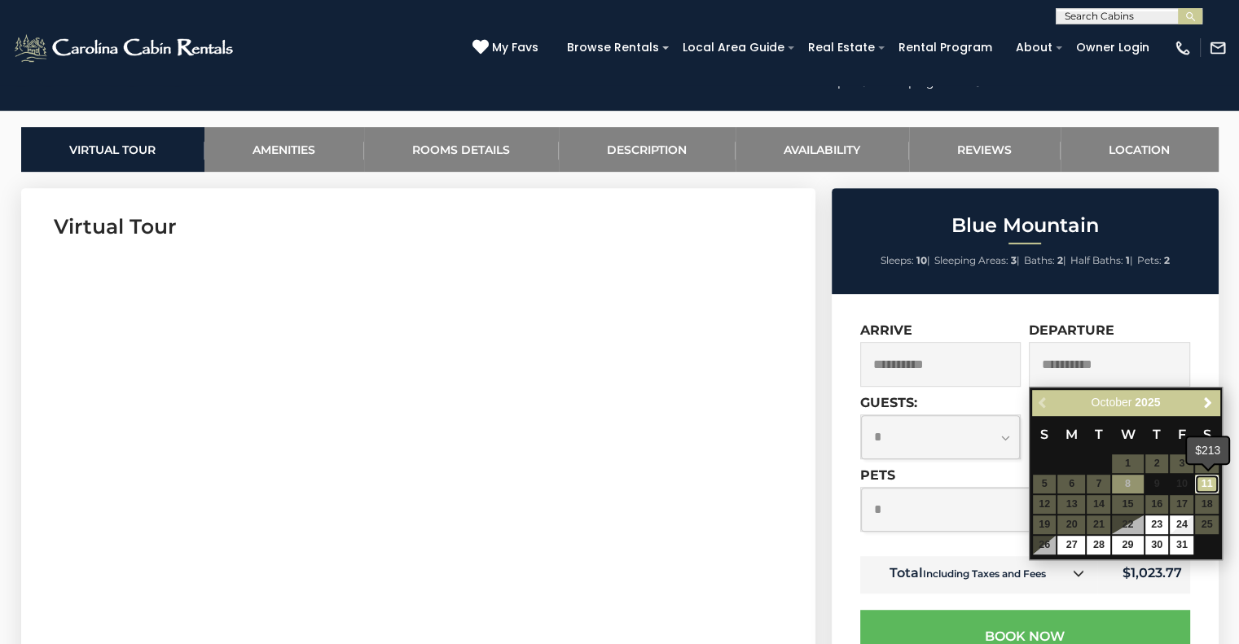
click at [1208, 481] on link "11" at bounding box center [1207, 484] width 24 height 19
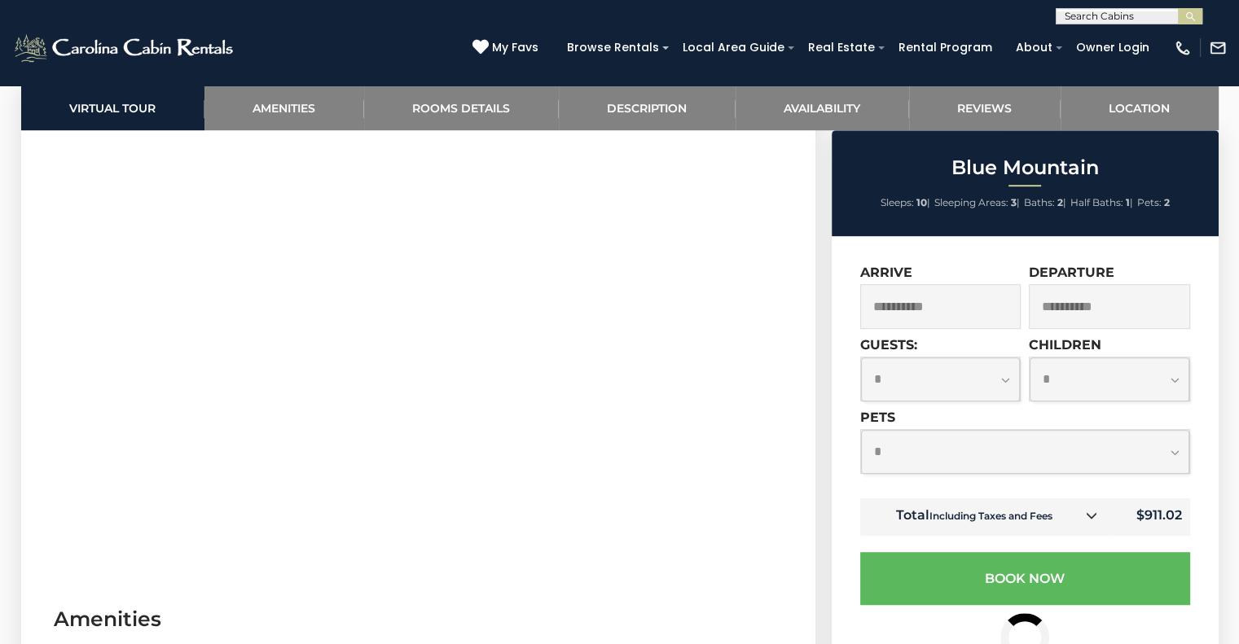
scroll to position [840, 0]
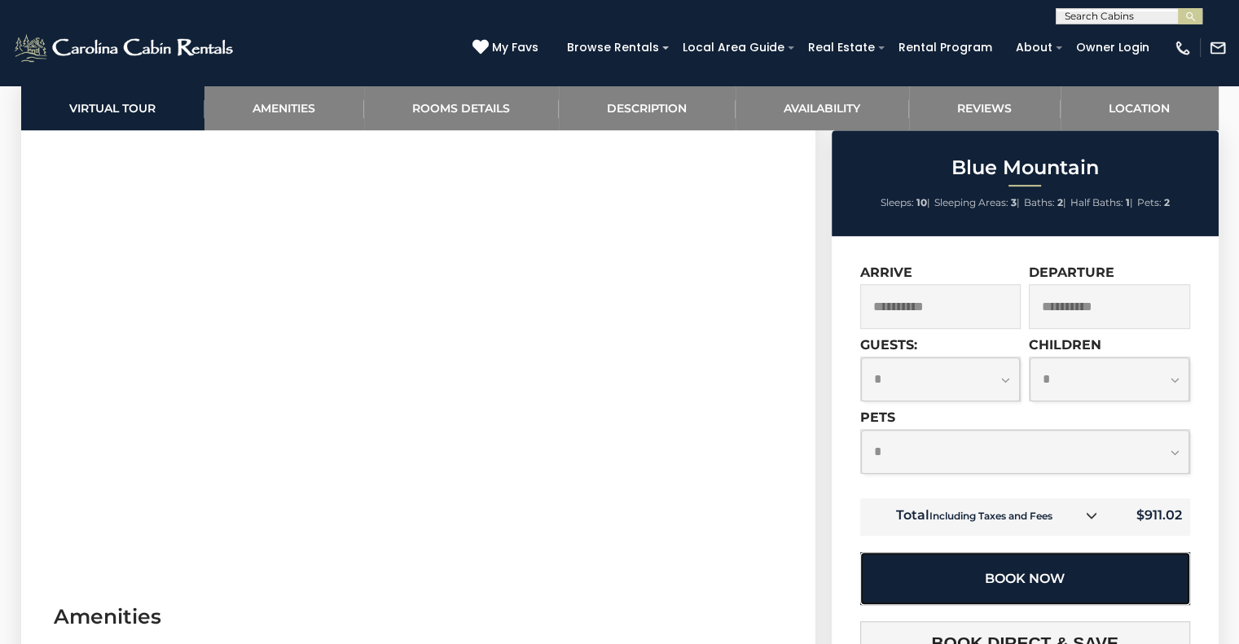
click at [1050, 591] on button "Book Now" at bounding box center [1025, 578] width 330 height 53
